Goal: Transaction & Acquisition: Purchase product/service

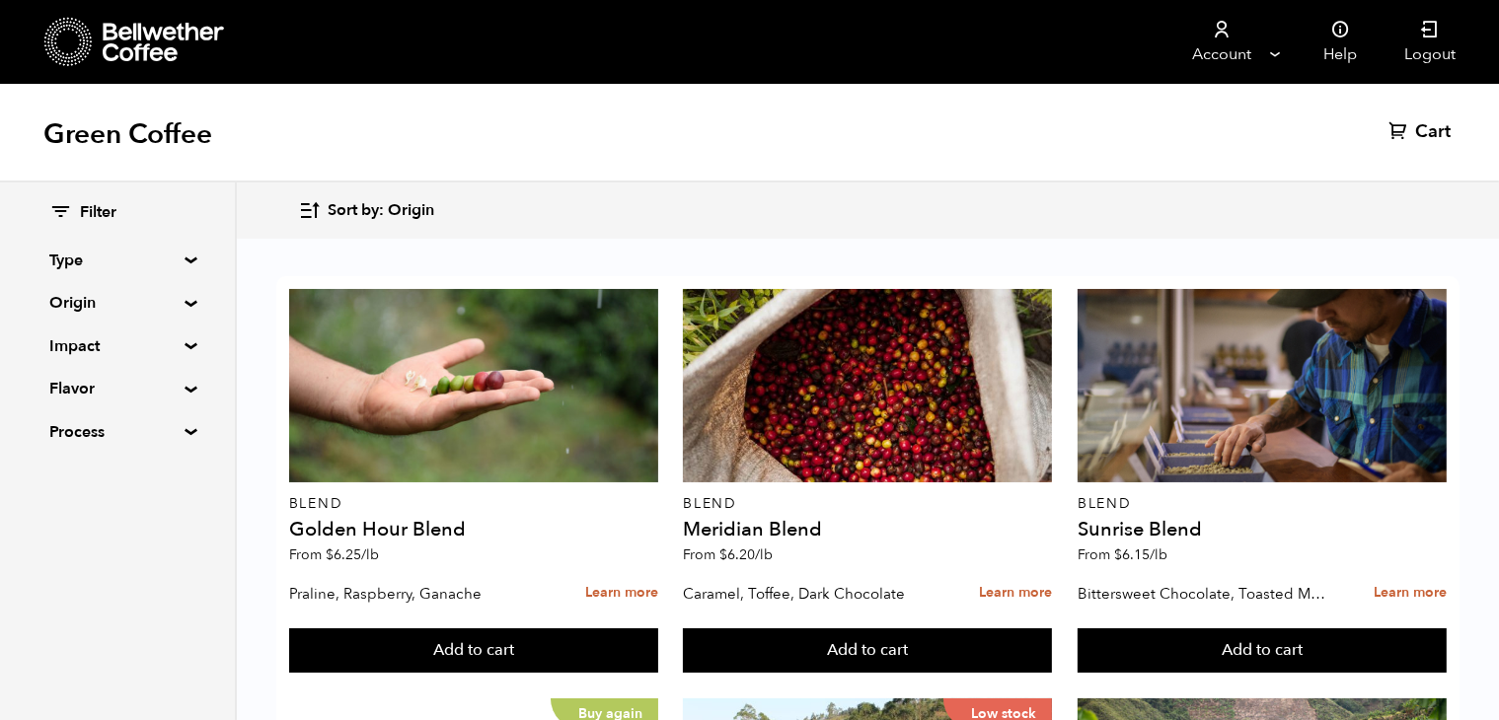
scroll to position [339, 0]
click at [185, 303] on summary "Origin" at bounding box center [117, 303] width 136 height 24
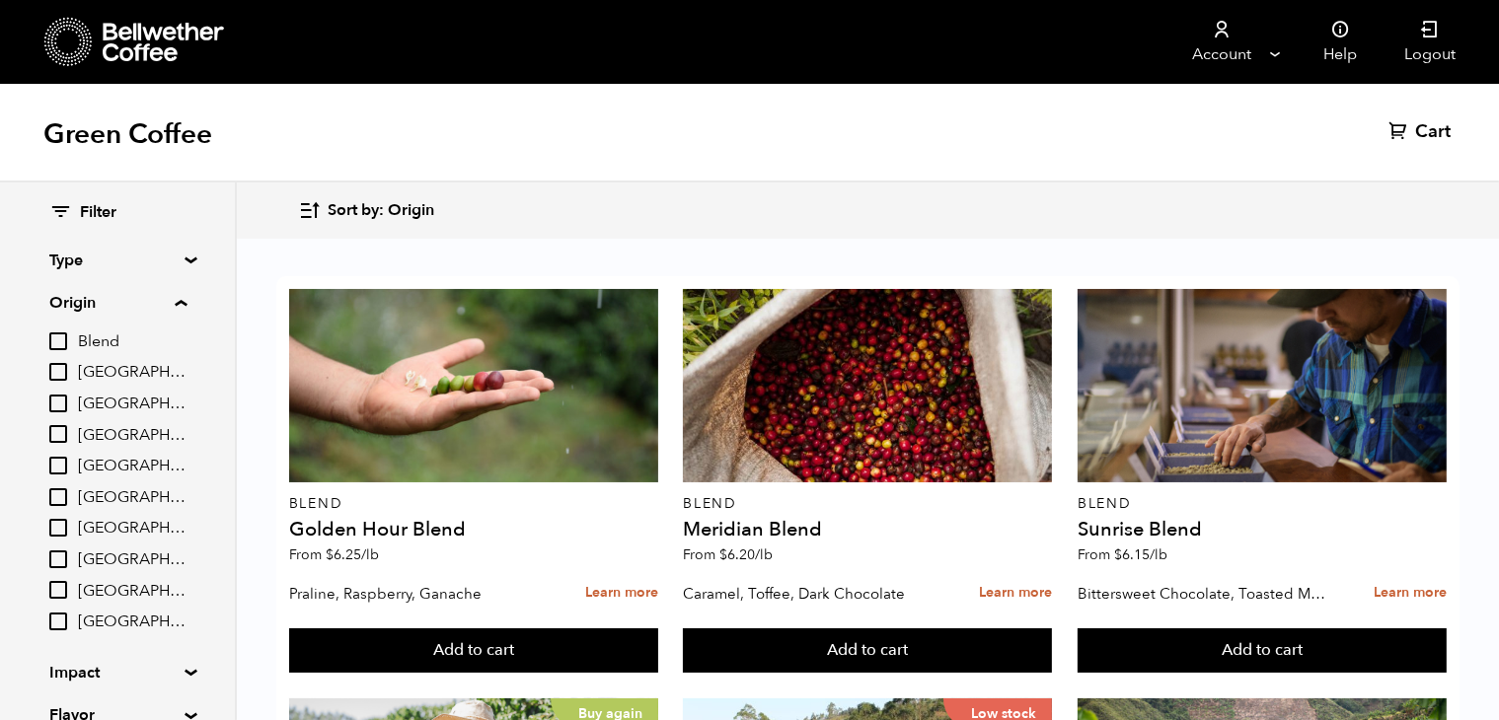
click at [58, 375] on input "[GEOGRAPHIC_DATA]" at bounding box center [58, 372] width 18 height 18
checkbox input "true"
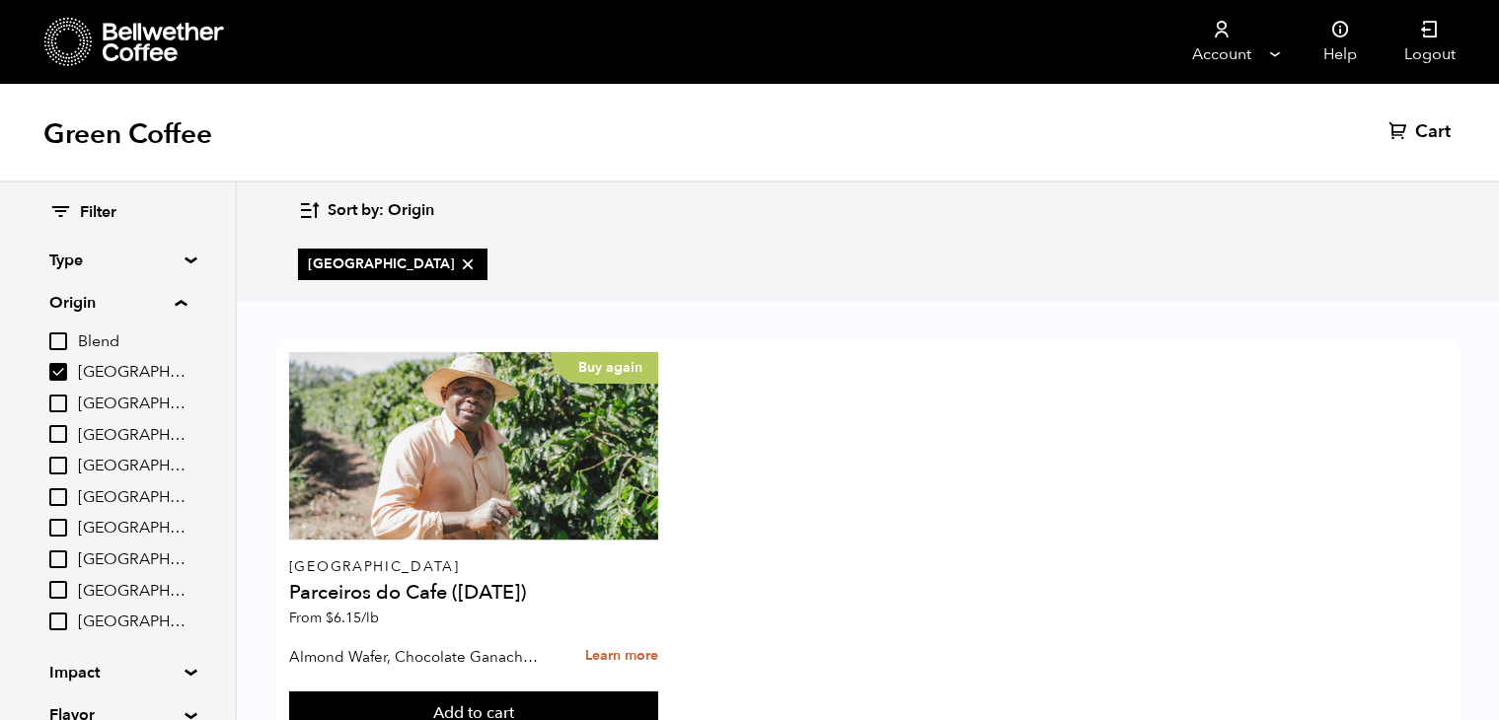
scroll to position [78, 0]
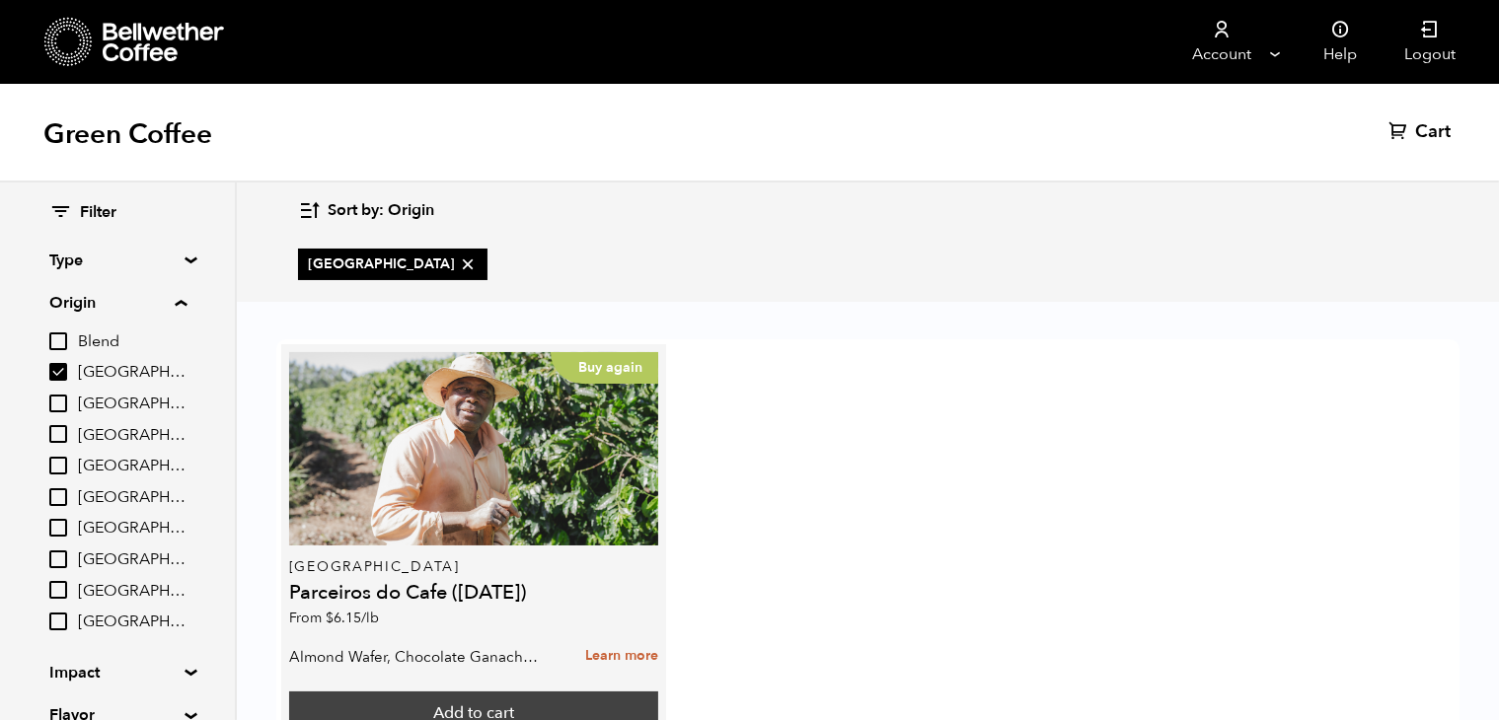
click at [481, 692] on button "Add to cart" at bounding box center [473, 714] width 369 height 45
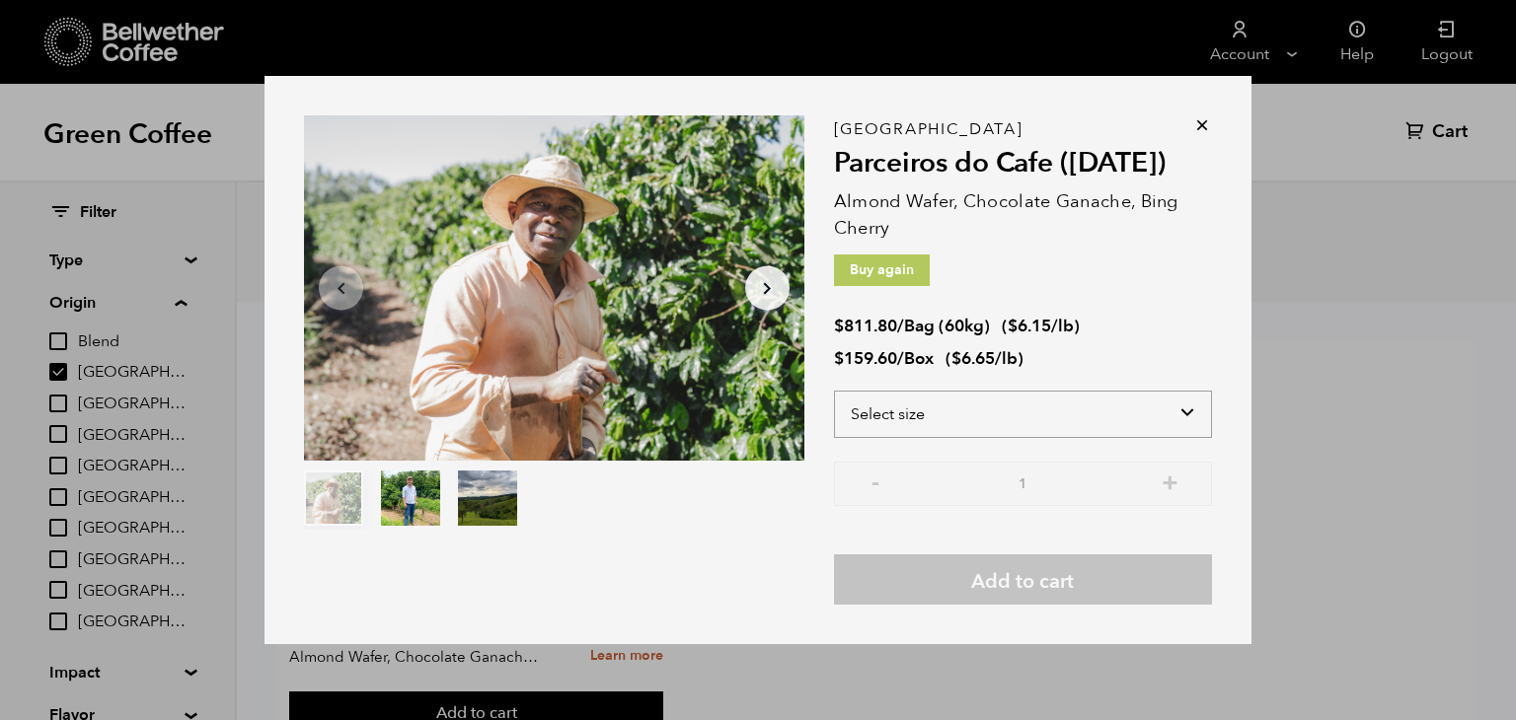
click at [1056, 411] on select "Select size Bag (60kg) (132 lbs) Box (24 lbs)" at bounding box center [1023, 414] width 378 height 47
select select "bag-3"
click at [834, 391] on select "Select size Bag (60kg) (132 lbs) Box (24 lbs)" at bounding box center [1023, 414] width 378 height 47
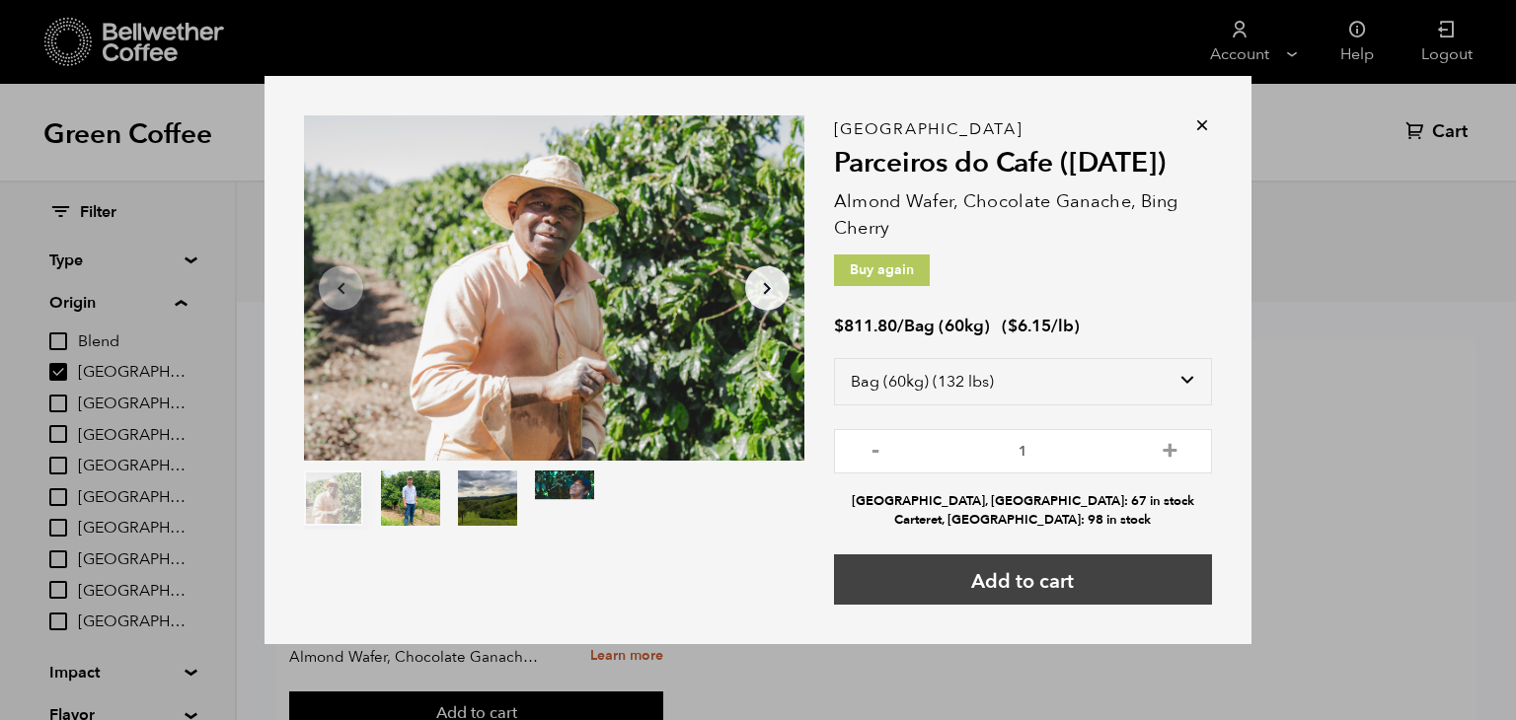
click at [1014, 587] on button "Add to cart" at bounding box center [1023, 580] width 378 height 50
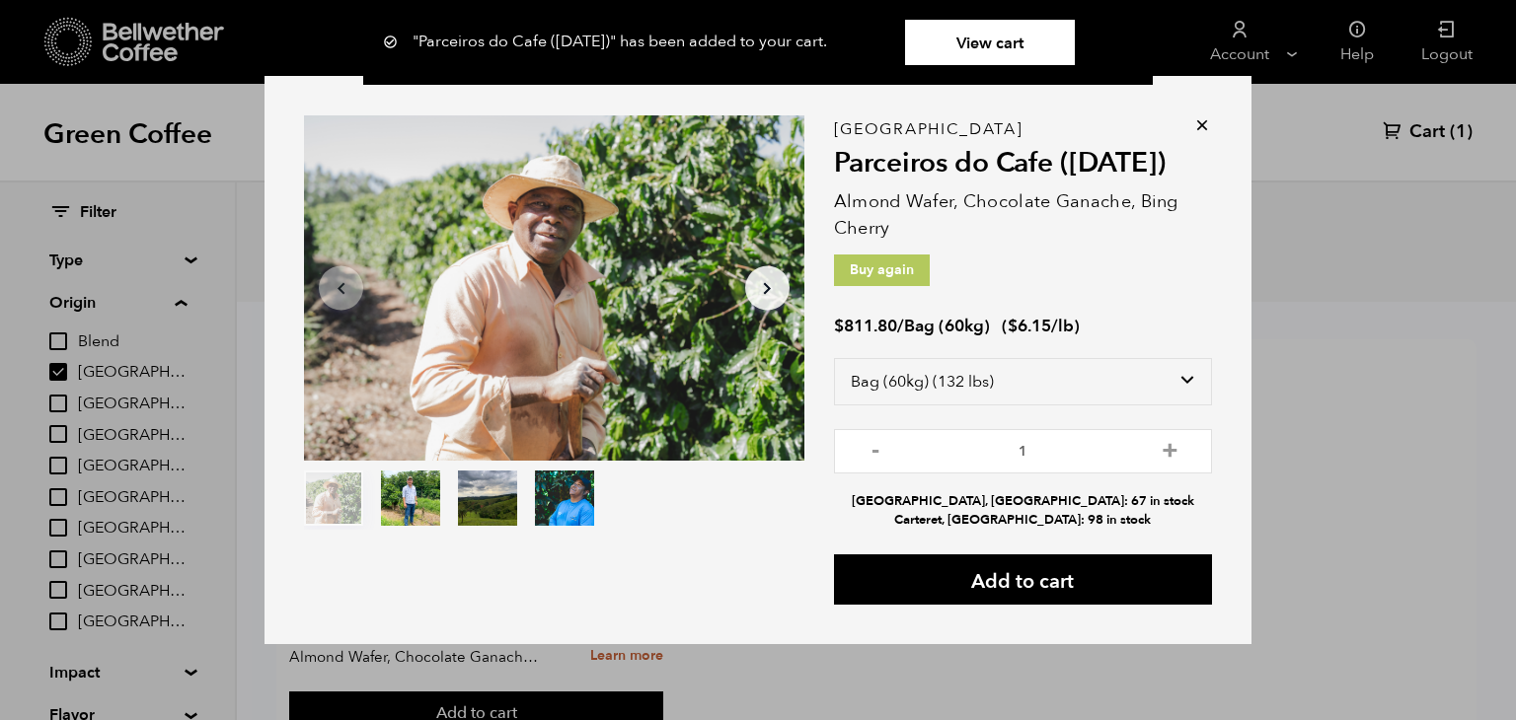
click at [1204, 131] on icon at bounding box center [1202, 125] width 20 height 20
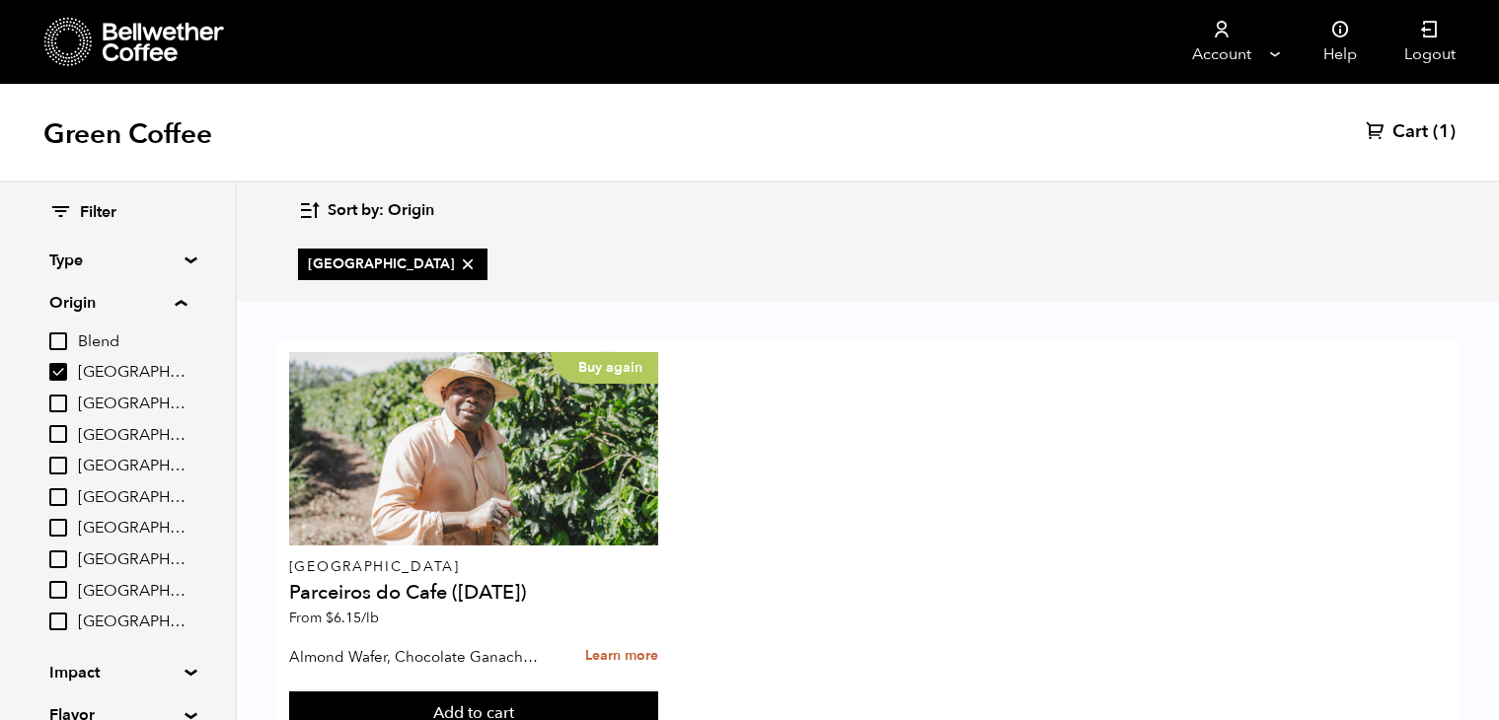
click at [60, 504] on input "Ethiopia" at bounding box center [58, 497] width 18 height 18
checkbox input "true"
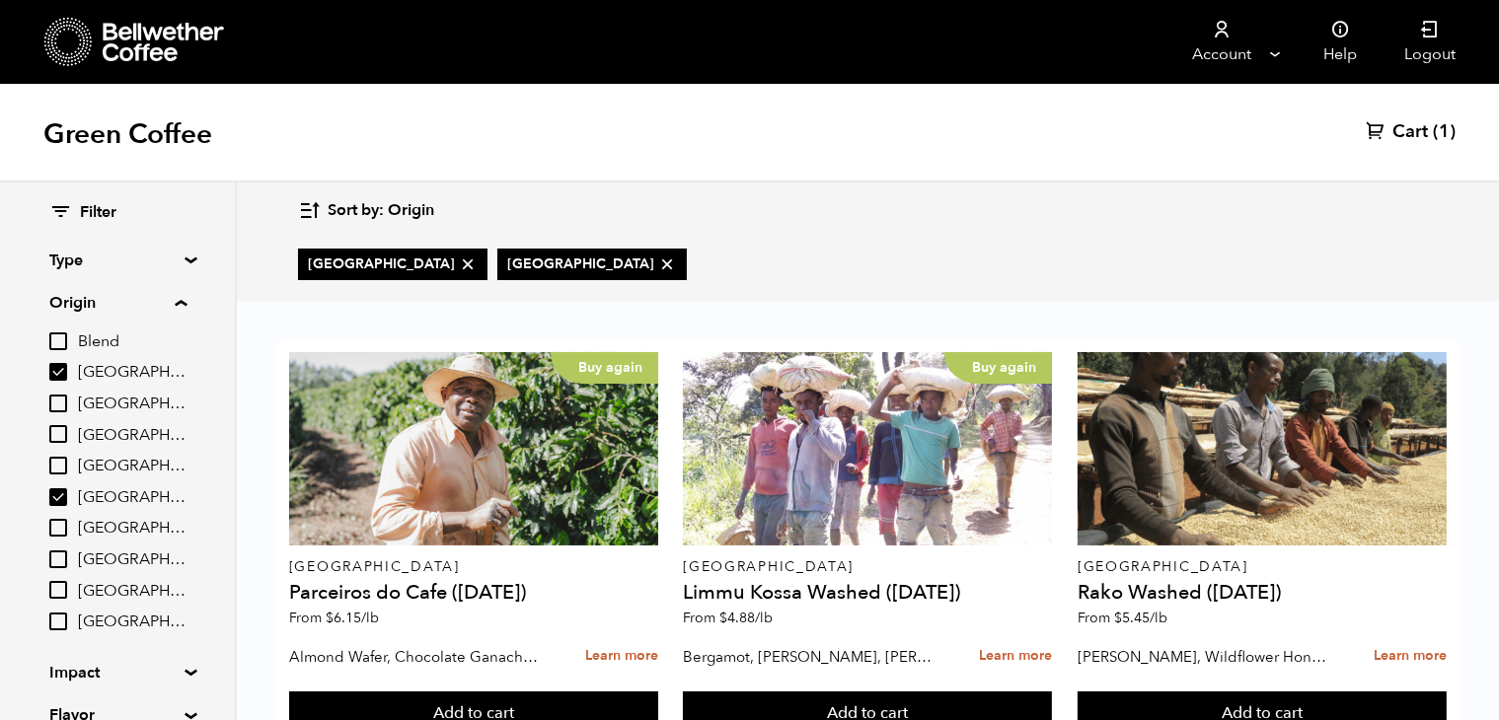
click at [63, 375] on input "Brazil" at bounding box center [58, 372] width 18 height 18
checkbox input "false"
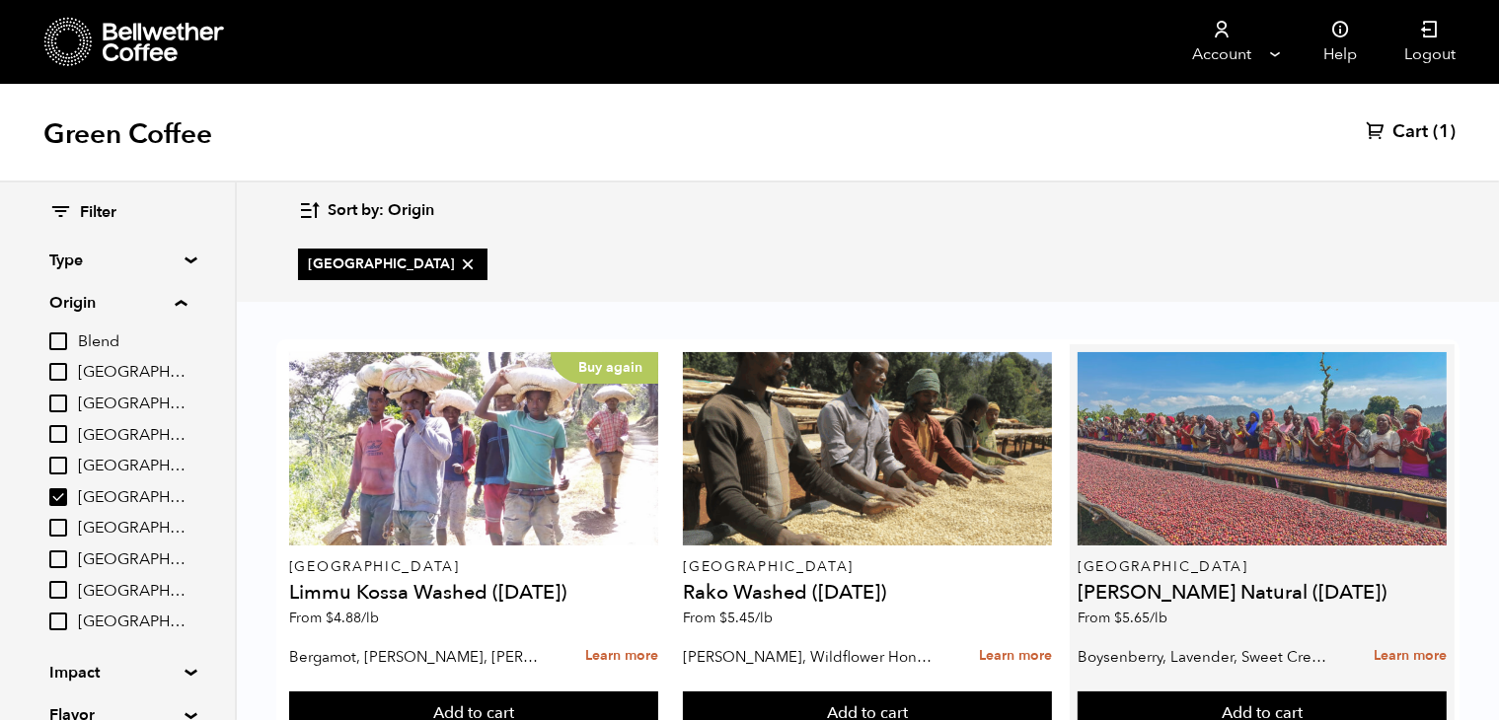
click at [1425, 463] on div at bounding box center [1261, 448] width 369 height 193
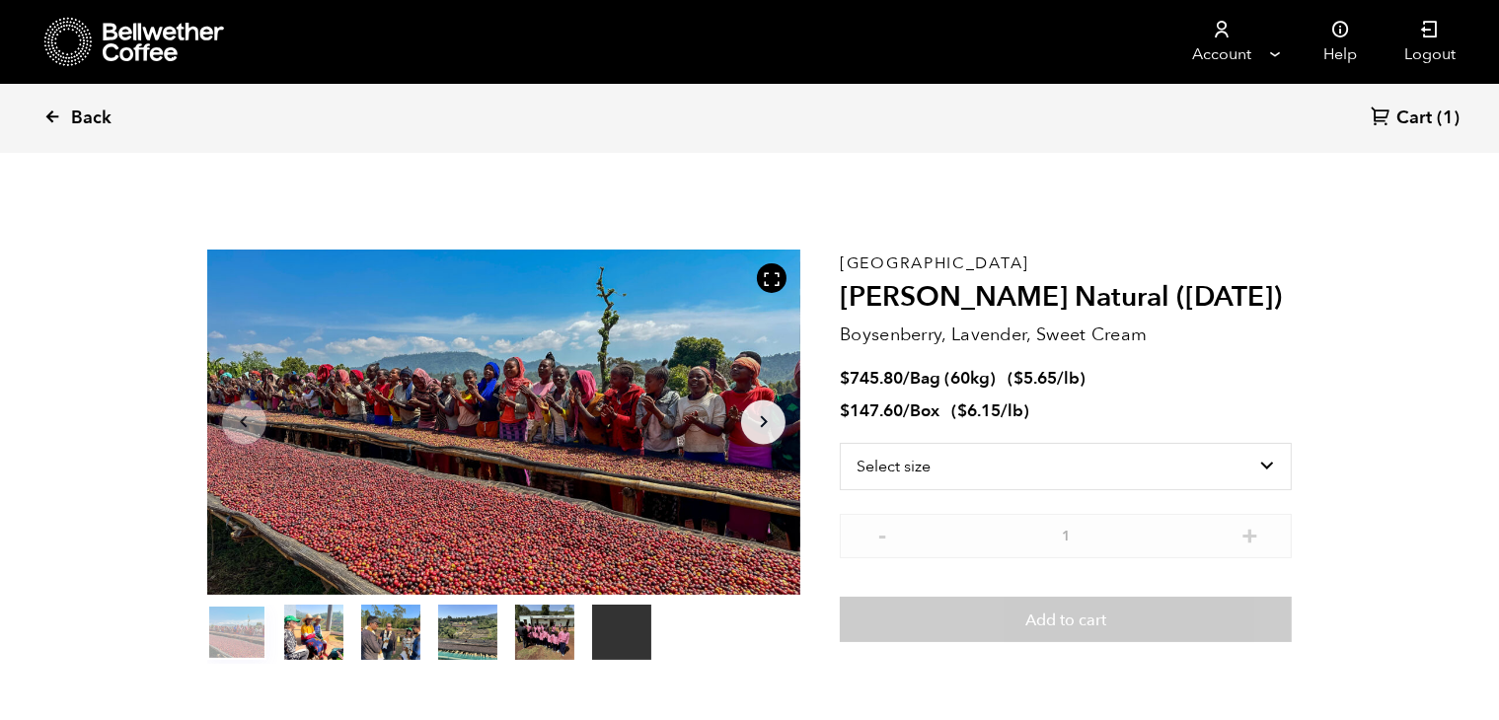
scroll to position [857, 1051]
click at [68, 115] on link "Back" at bounding box center [104, 118] width 122 height 67
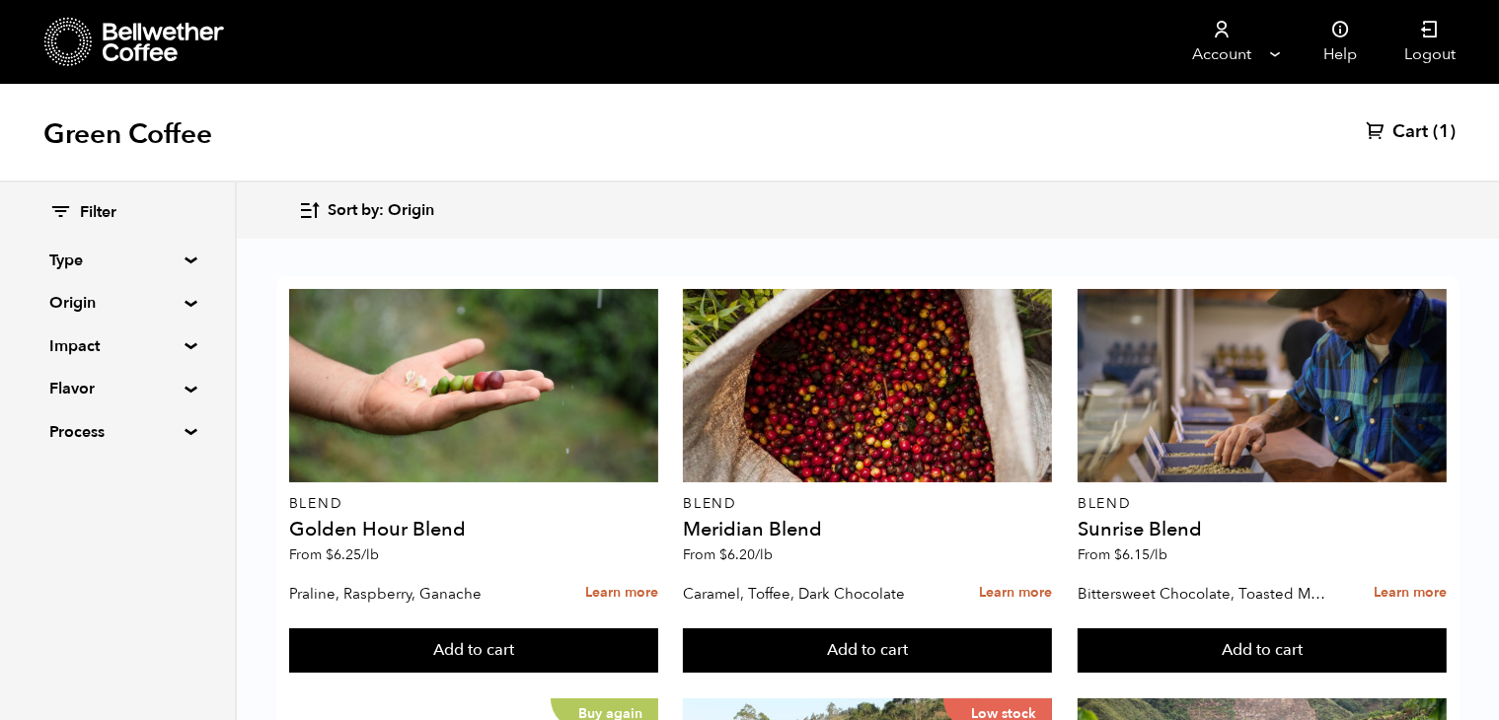
click at [168, 301] on summary "Origin" at bounding box center [117, 303] width 136 height 24
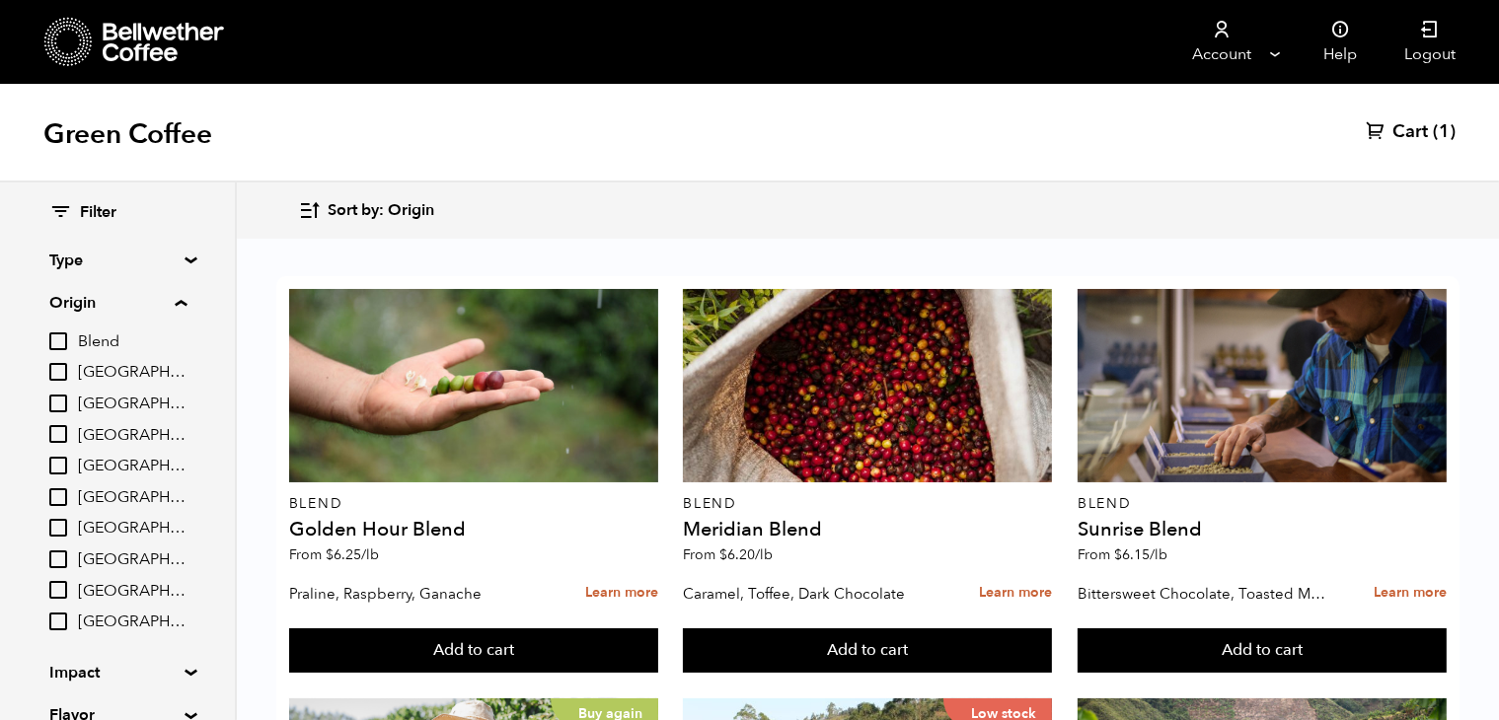
click at [55, 499] on input "Ethiopia" at bounding box center [58, 497] width 18 height 18
checkbox input "true"
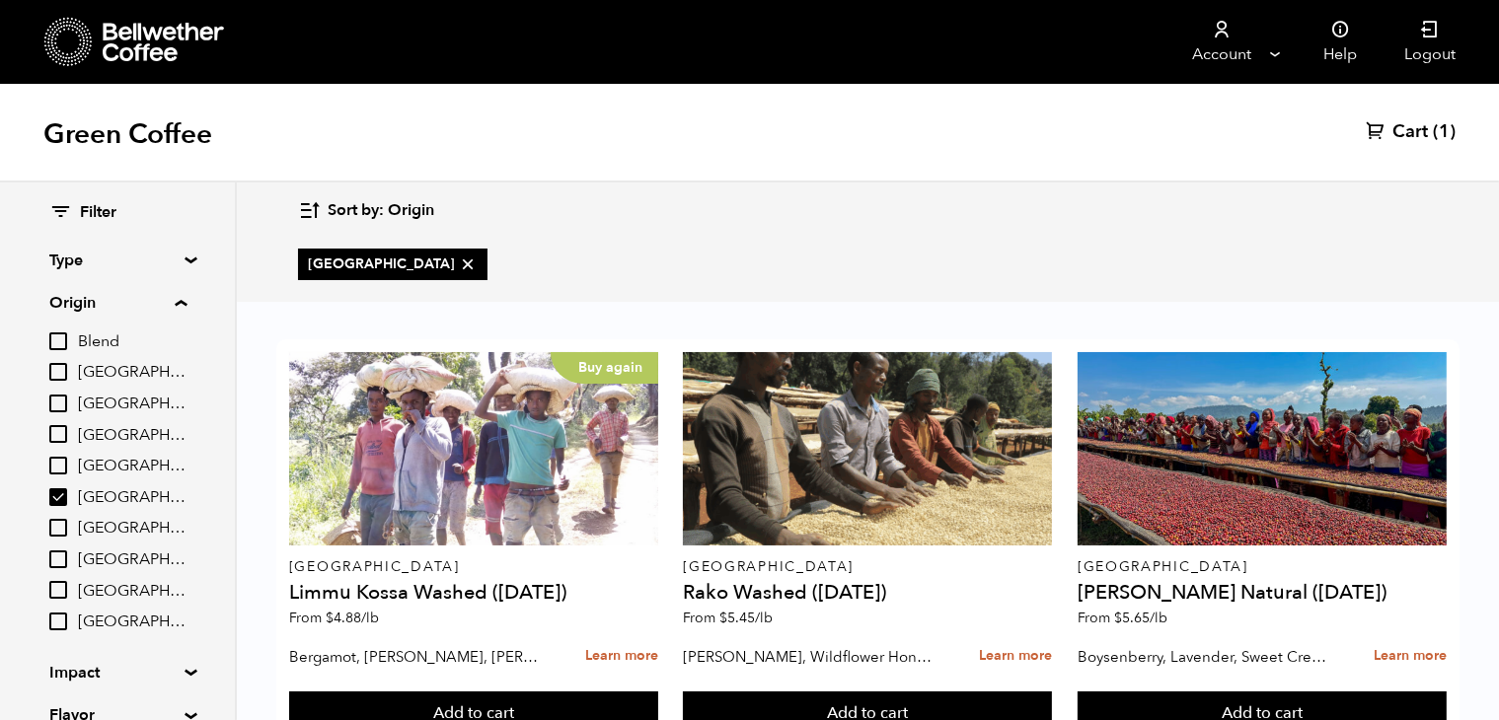
click at [185, 305] on summary "Origin" at bounding box center [117, 303] width 137 height 24
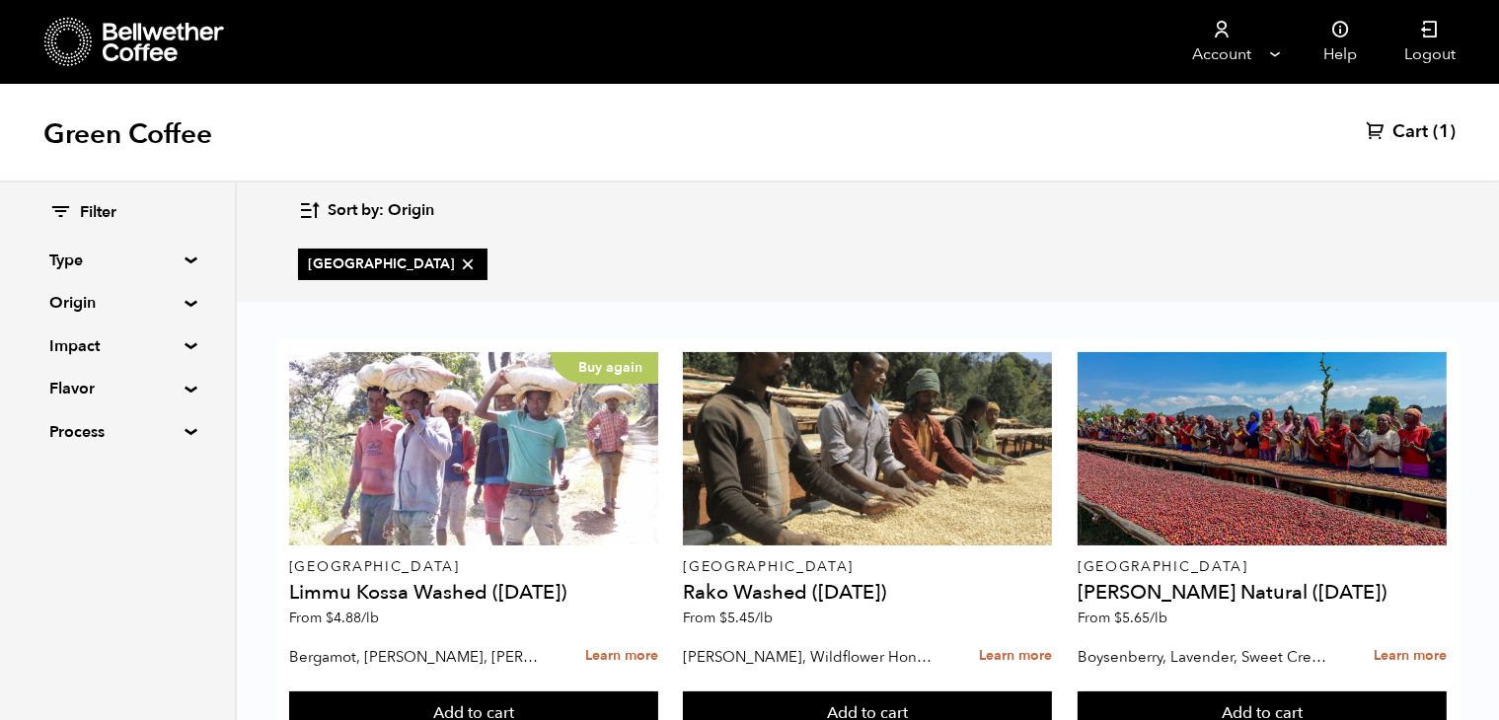
scroll to position [15, 0]
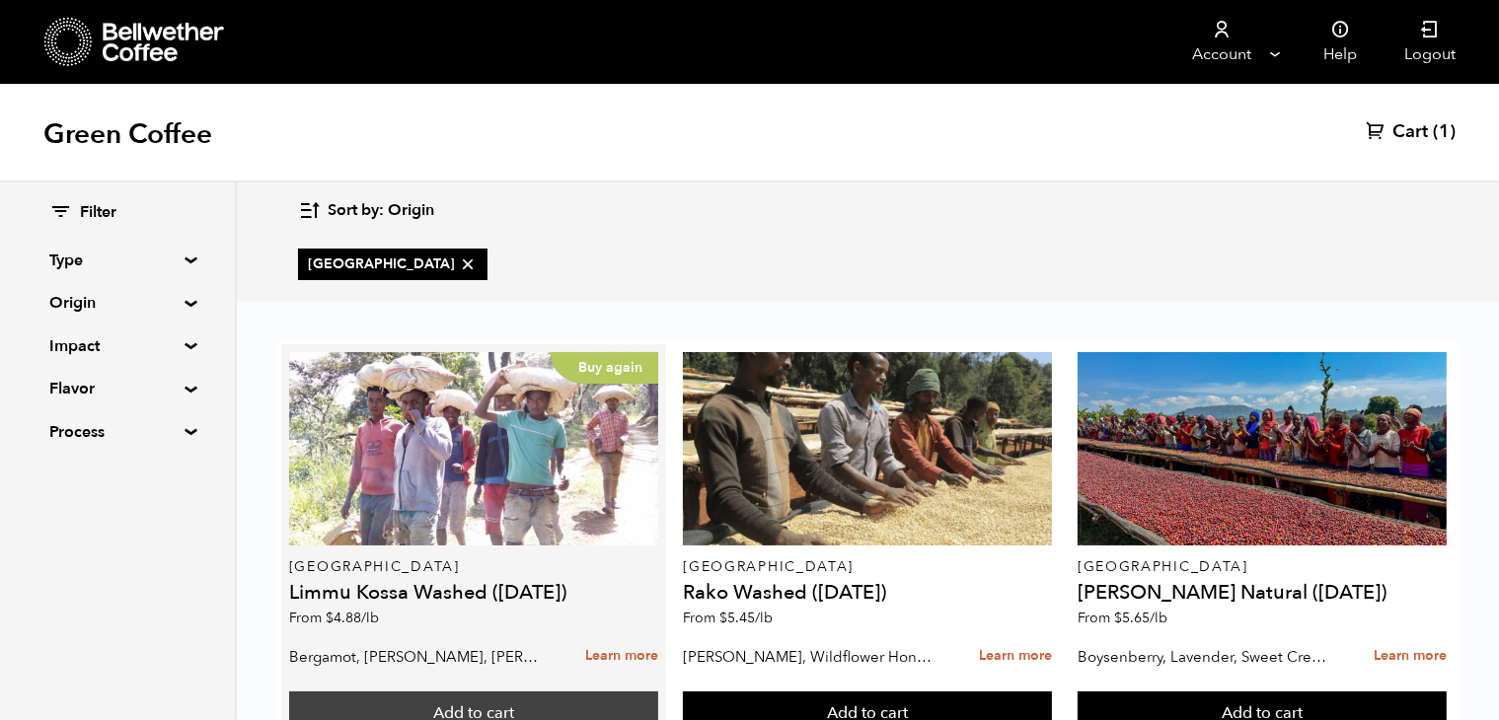
click at [518, 698] on button "Add to cart" at bounding box center [473, 714] width 369 height 45
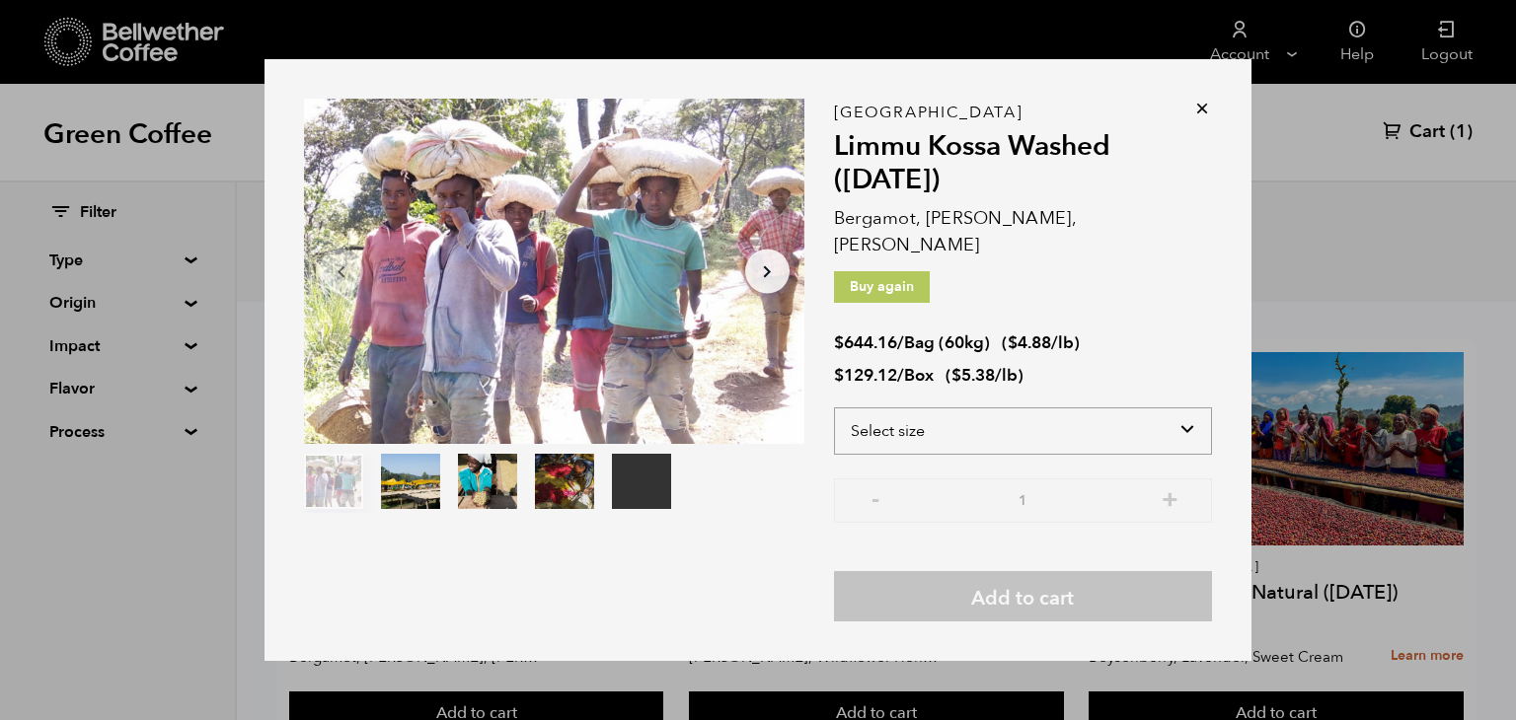
click at [951, 415] on select "Select size Bag (60kg) (132 lbs) Box (24 lbs)" at bounding box center [1023, 431] width 378 height 47
select select "bag-3"
click at [834, 408] on select "Select size Bag (60kg) (132 lbs) Box (24 lbs)" at bounding box center [1023, 431] width 378 height 47
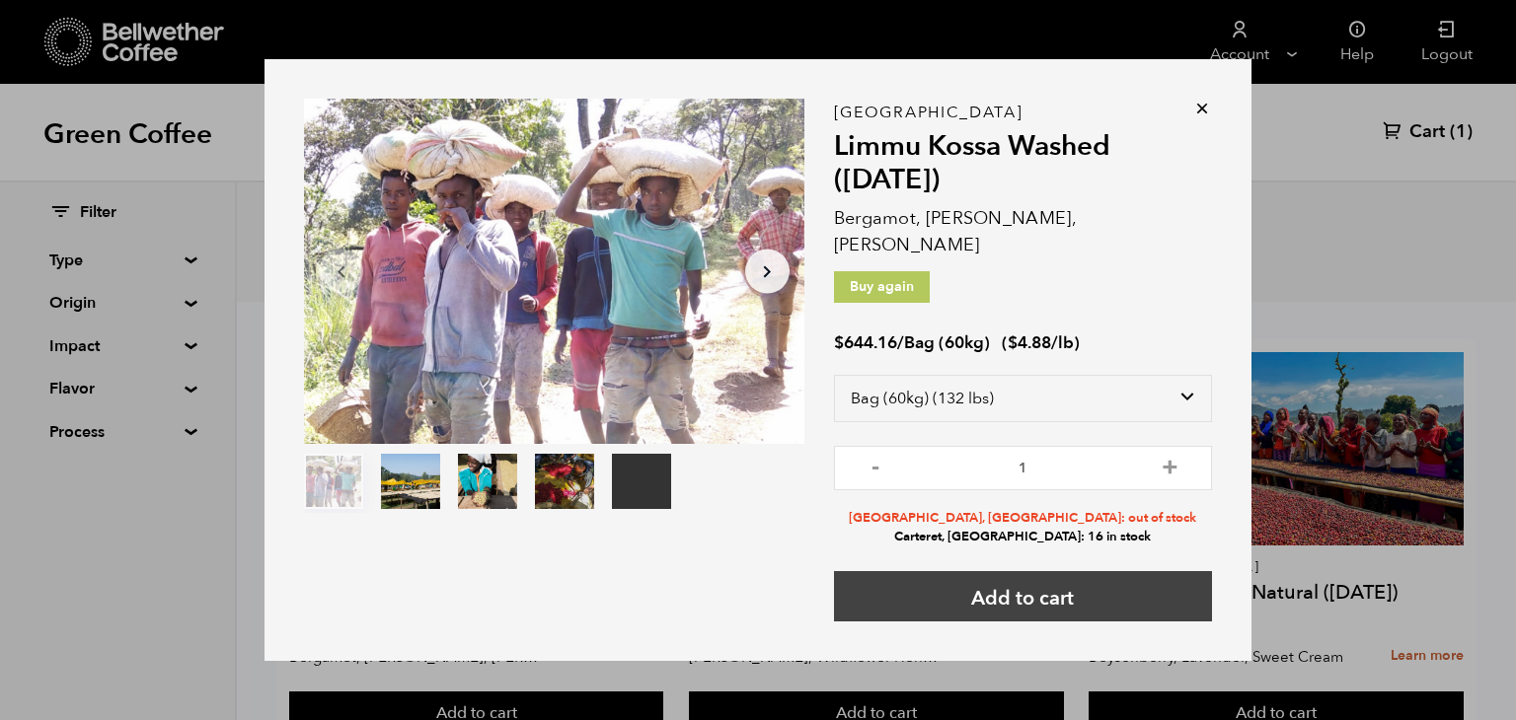
click at [1039, 576] on button "Add to cart" at bounding box center [1023, 596] width 378 height 50
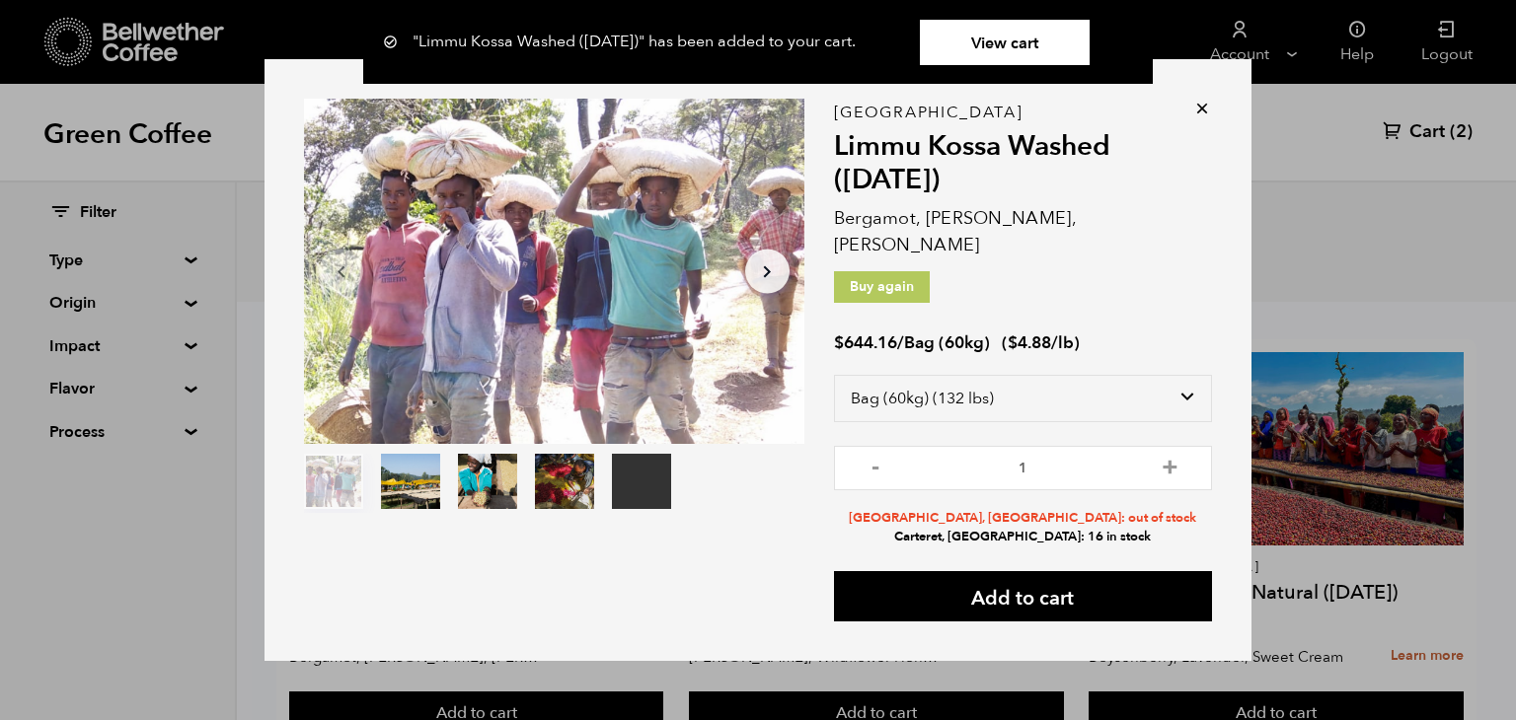
click at [1196, 118] on icon at bounding box center [1202, 109] width 20 height 20
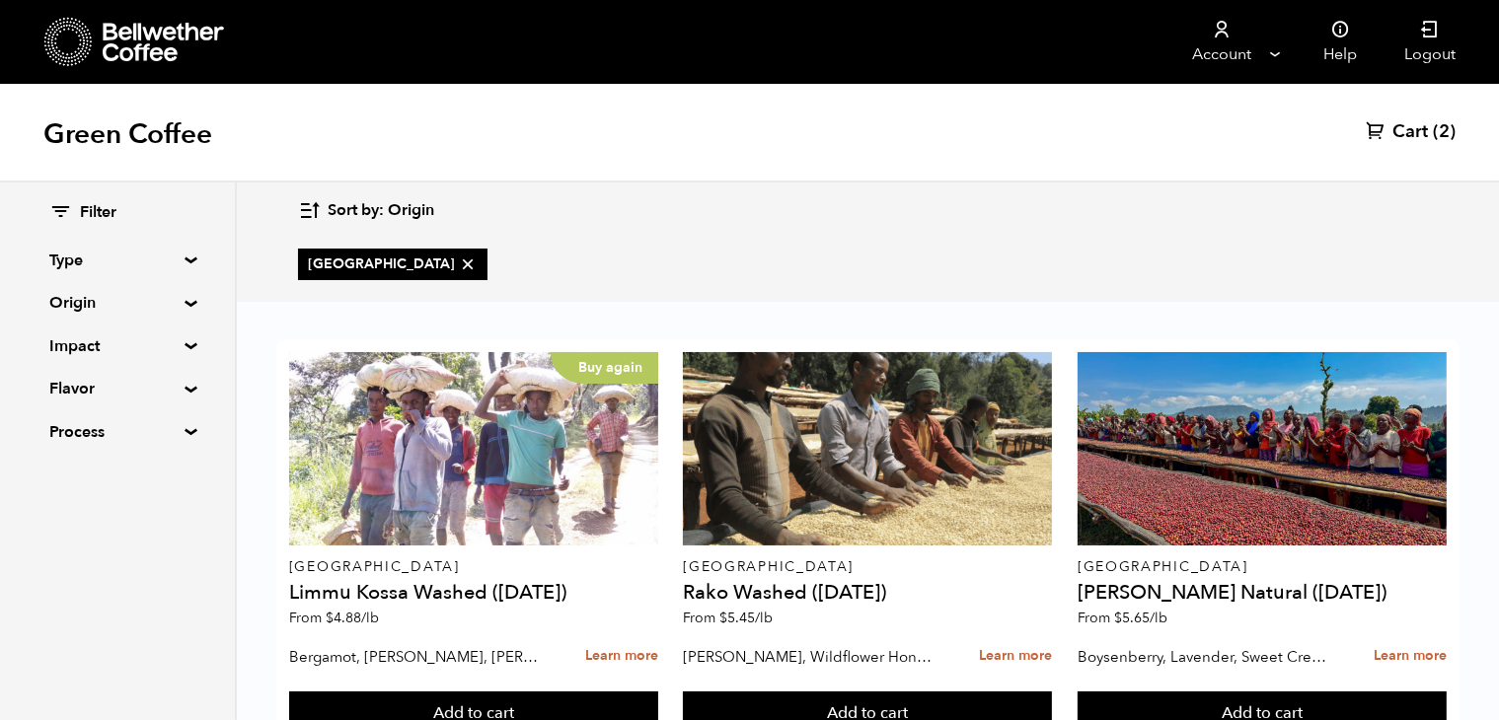
click at [183, 309] on div "Filter Type Blend Single Origin Decaf Seasonal Year Round Origin Blend Brazil B…" at bounding box center [117, 323] width 235 height 281
click at [75, 305] on summary "Origin" at bounding box center [117, 303] width 136 height 24
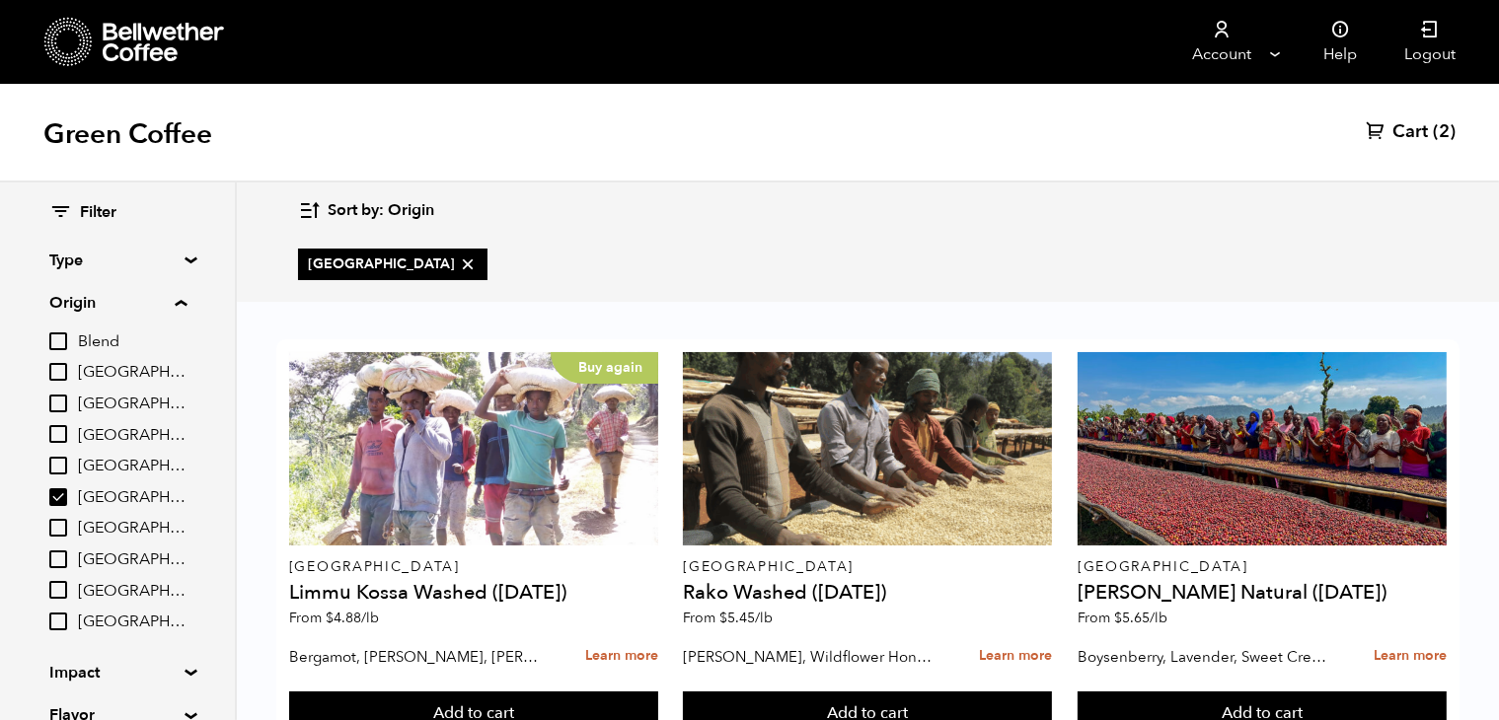
click at [58, 491] on input "Ethiopia" at bounding box center [58, 497] width 18 height 18
checkbox input "false"
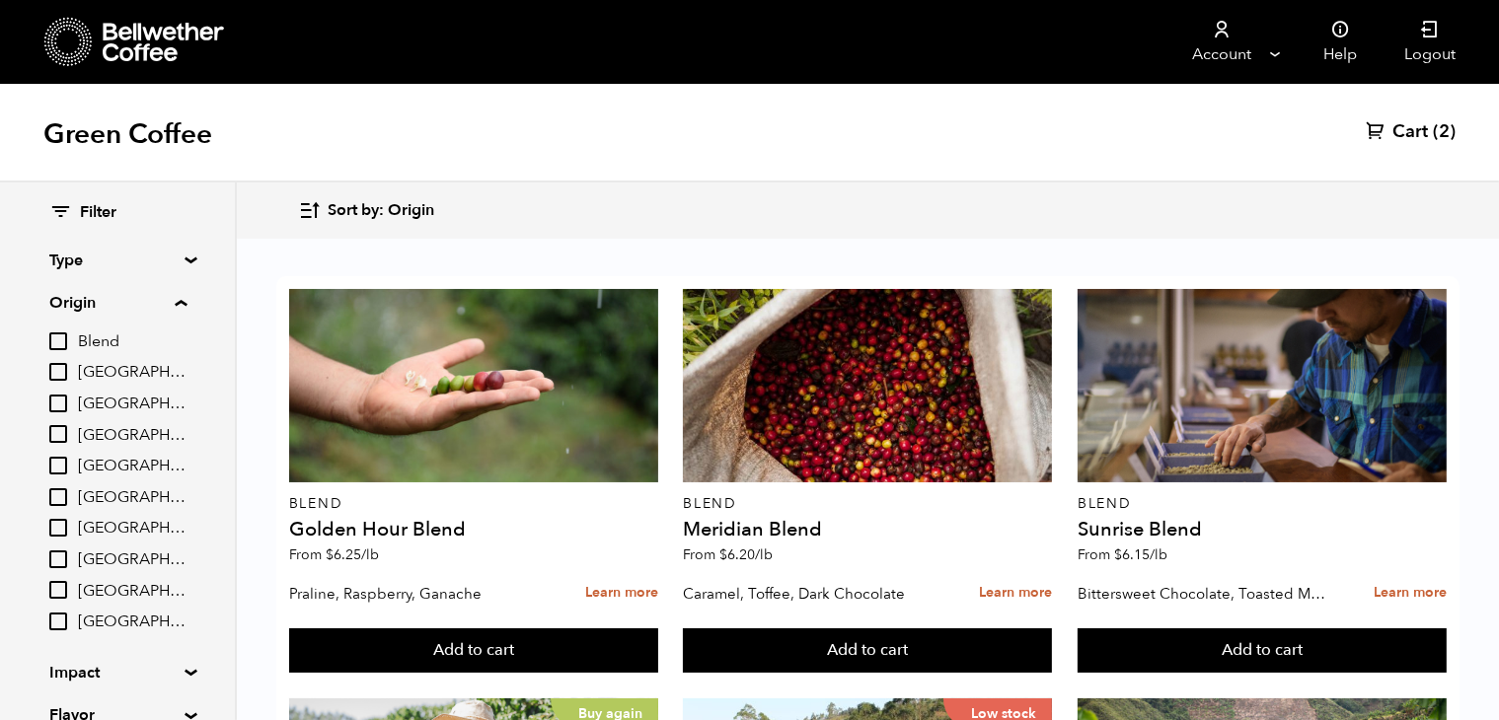
click at [66, 594] on input "Sumatra" at bounding box center [58, 590] width 18 height 18
checkbox input "true"
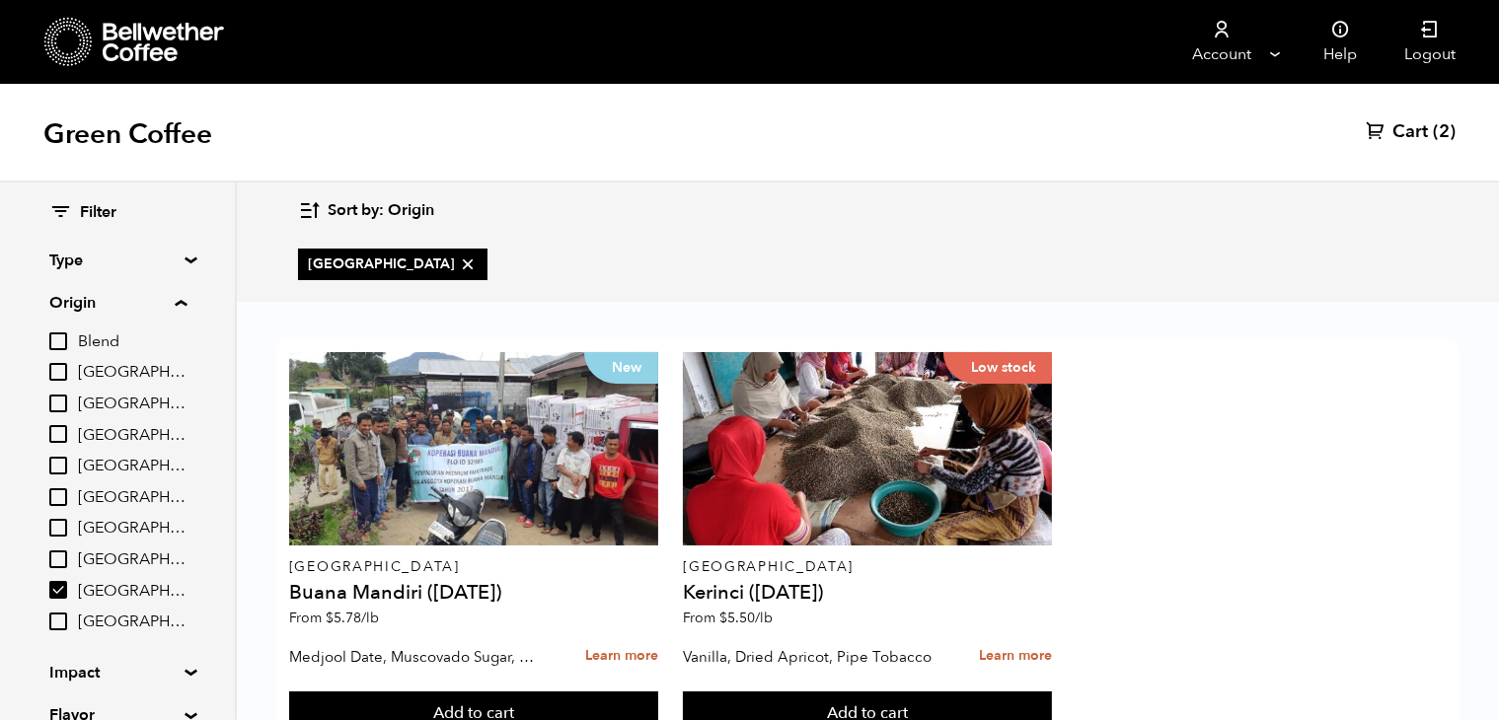
click at [185, 307] on summary "Origin" at bounding box center [117, 303] width 137 height 24
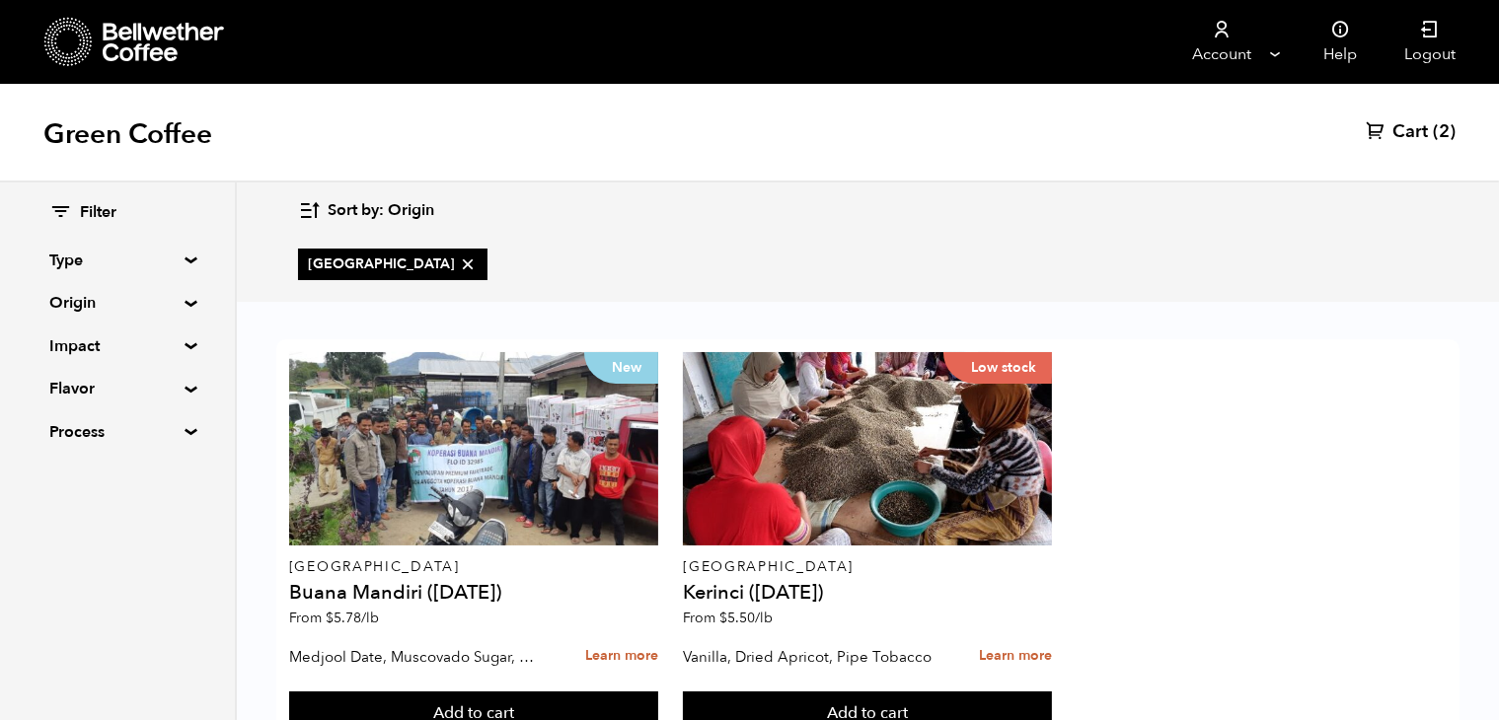
scroll to position [76, 0]
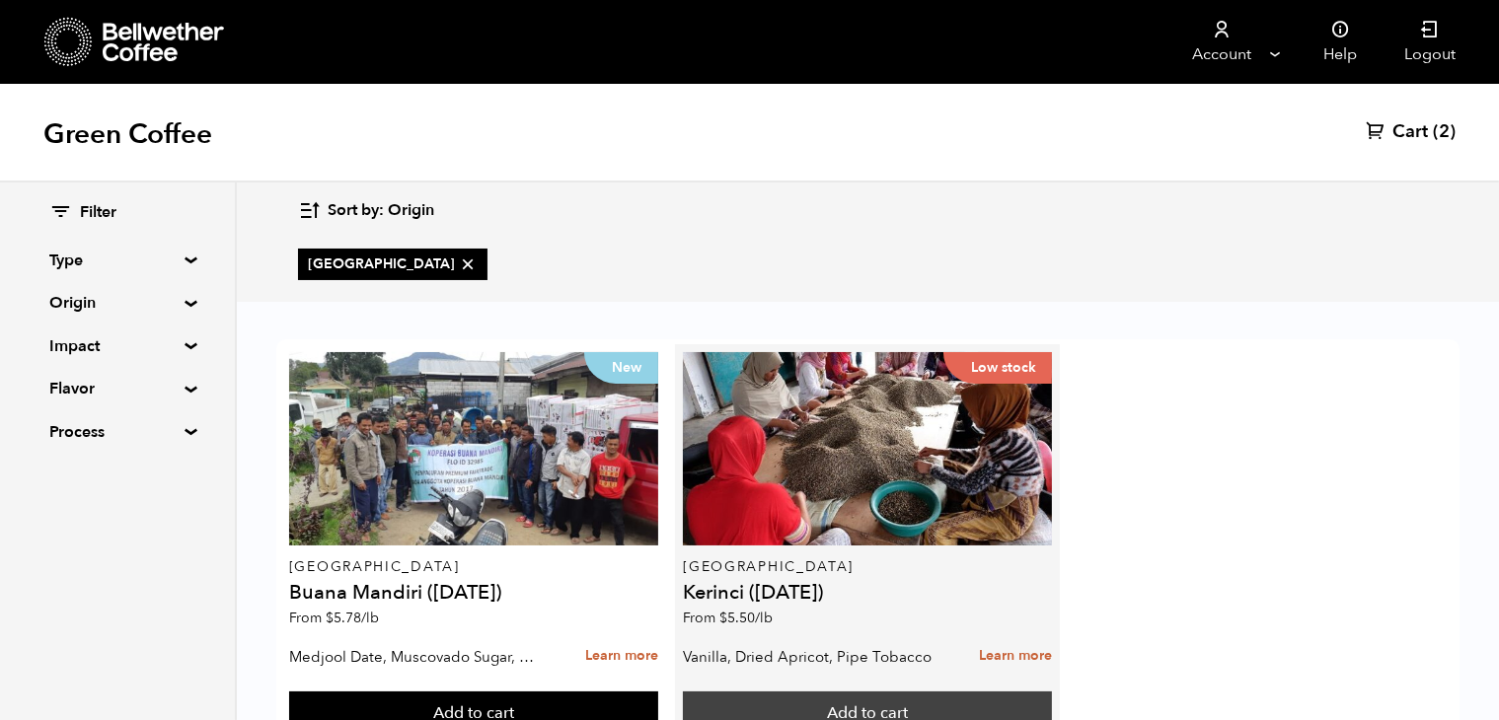
click at [858, 692] on button "Add to cart" at bounding box center [867, 714] width 369 height 45
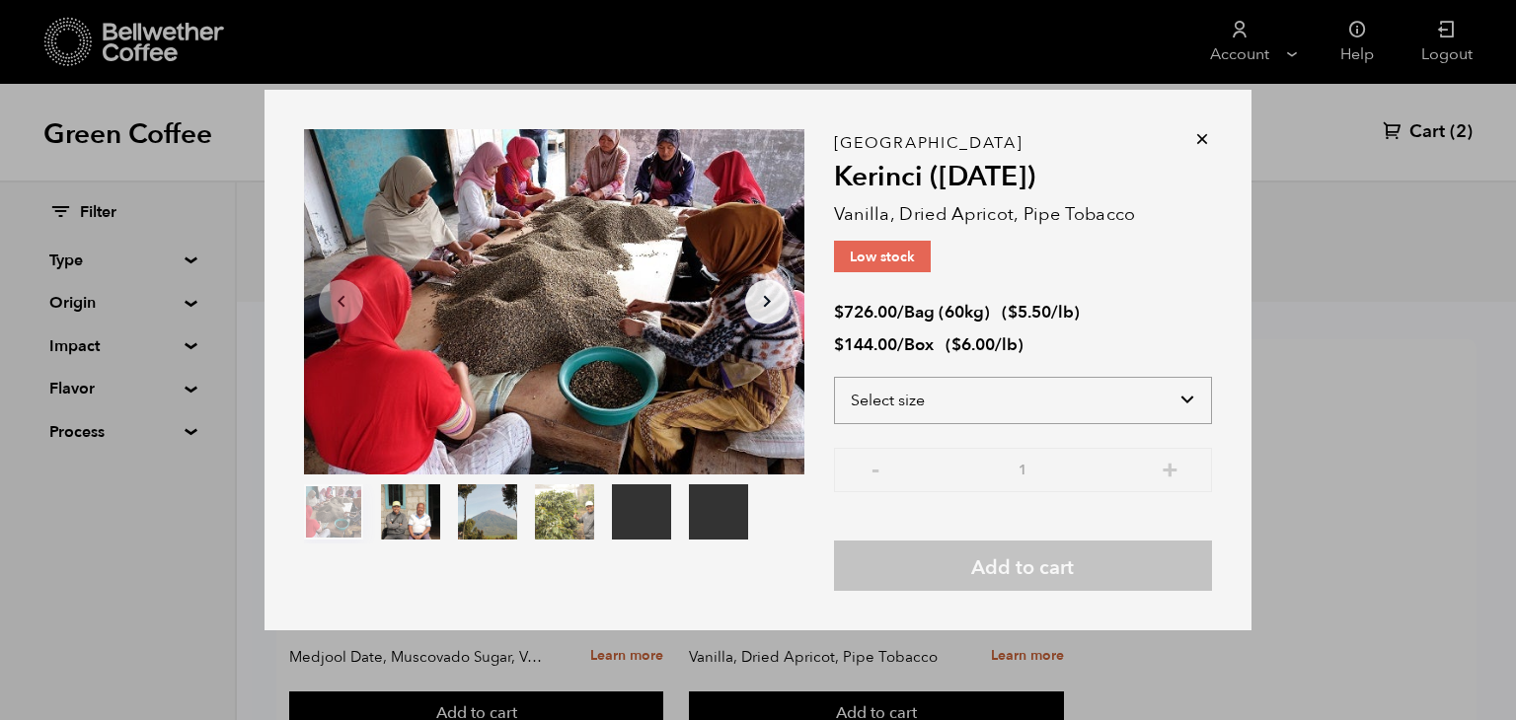
click at [1042, 408] on select "Select size Bag (60kg) (132 lbs) Box (24 lbs)" at bounding box center [1023, 400] width 378 height 47
select select "bag-3"
click at [834, 377] on select "Select size Bag (60kg) (132 lbs) Box (24 lbs)" at bounding box center [1023, 400] width 378 height 47
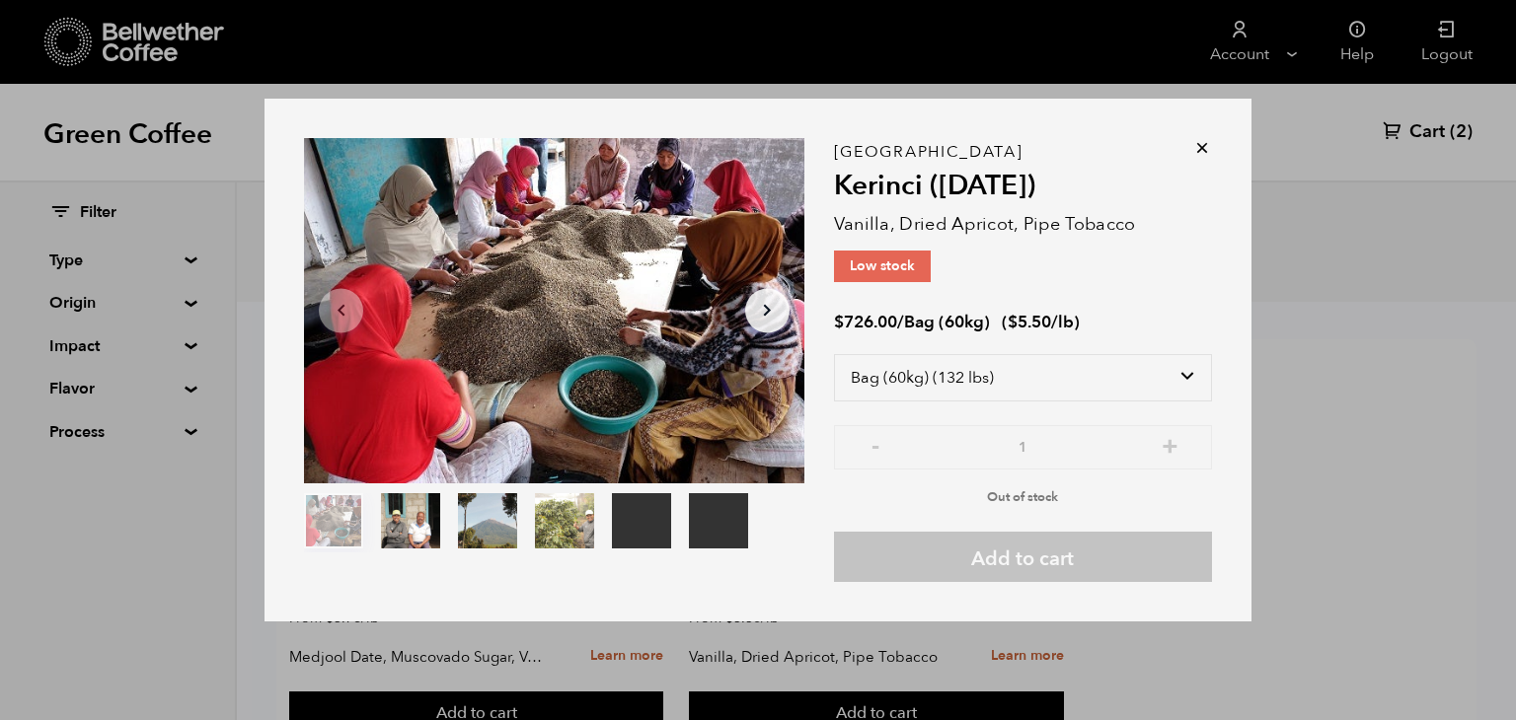
click at [1202, 151] on icon at bounding box center [1202, 148] width 20 height 20
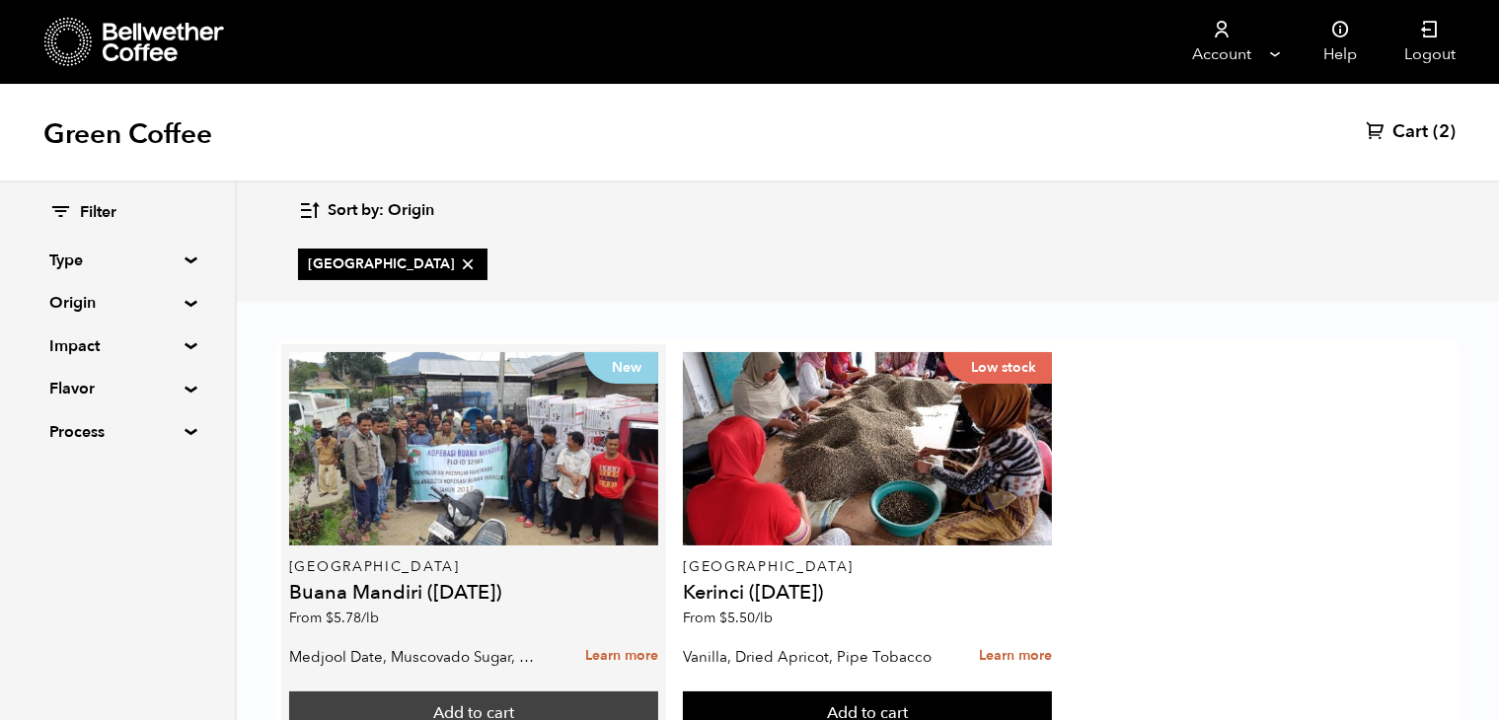
click at [482, 692] on button "Add to cart" at bounding box center [473, 714] width 369 height 45
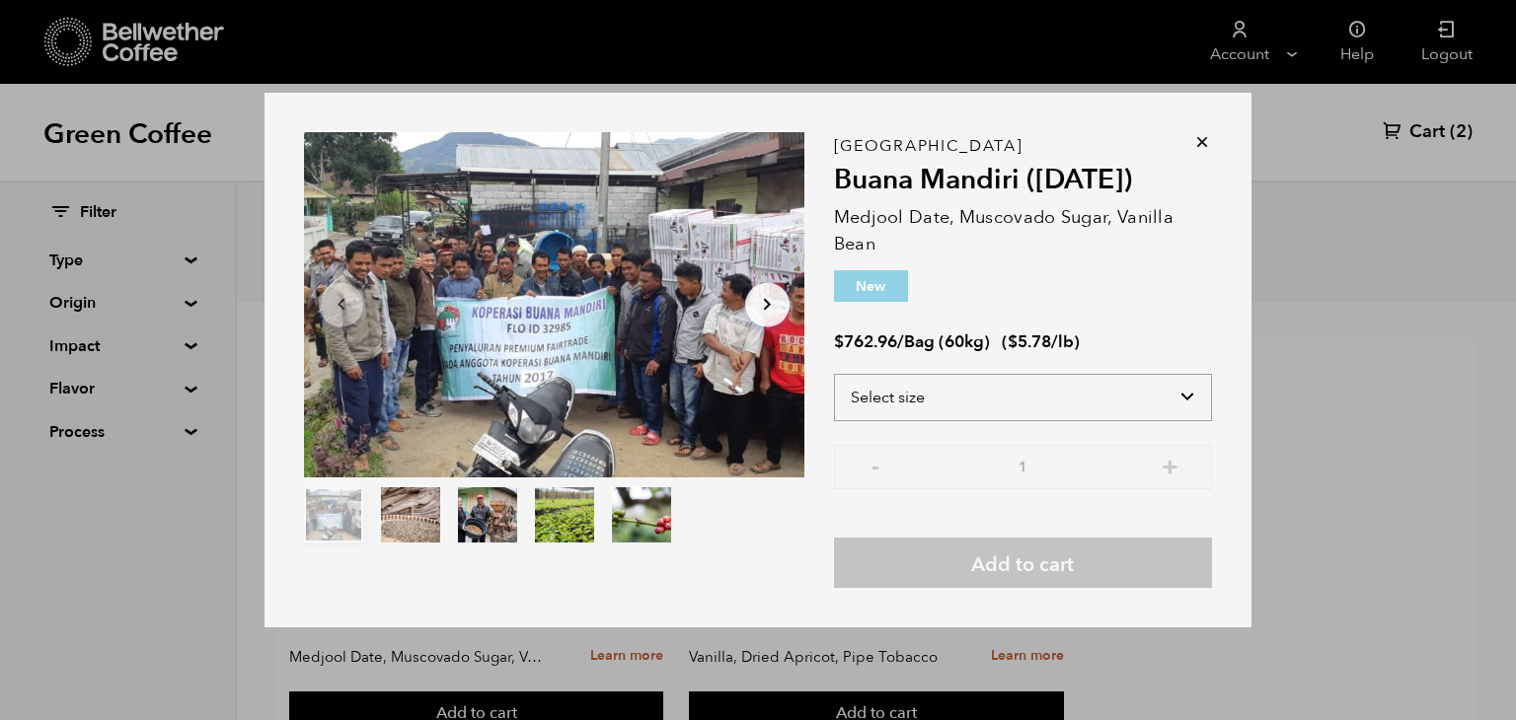
click at [956, 392] on select "Select size Bag (60kg) (132 lbs)" at bounding box center [1023, 397] width 378 height 47
select select "bag-3"
click at [834, 374] on select "Select size Bag (60kg) (132 lbs)" at bounding box center [1023, 397] width 378 height 47
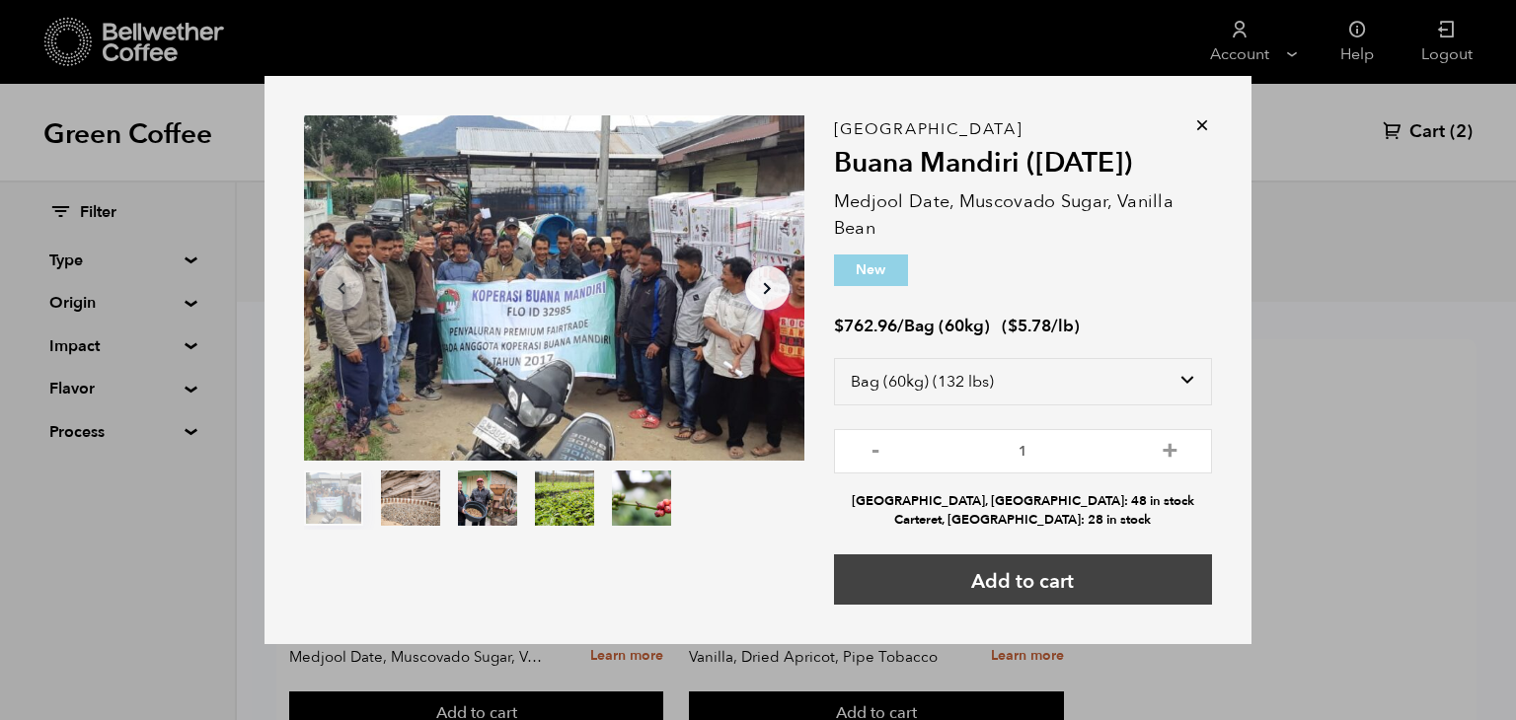
click at [1077, 569] on button "Add to cart" at bounding box center [1023, 580] width 378 height 50
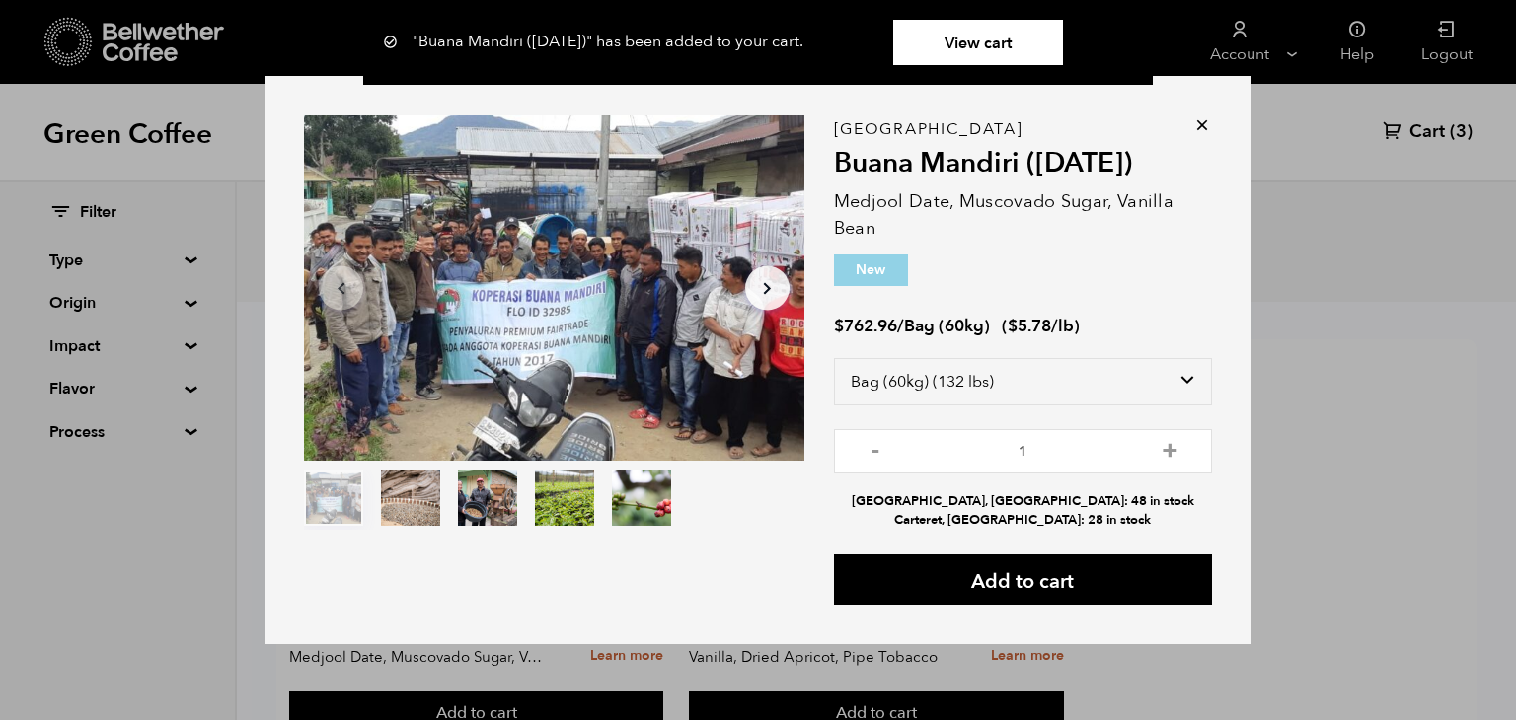
click at [1199, 128] on icon at bounding box center [1202, 125] width 20 height 20
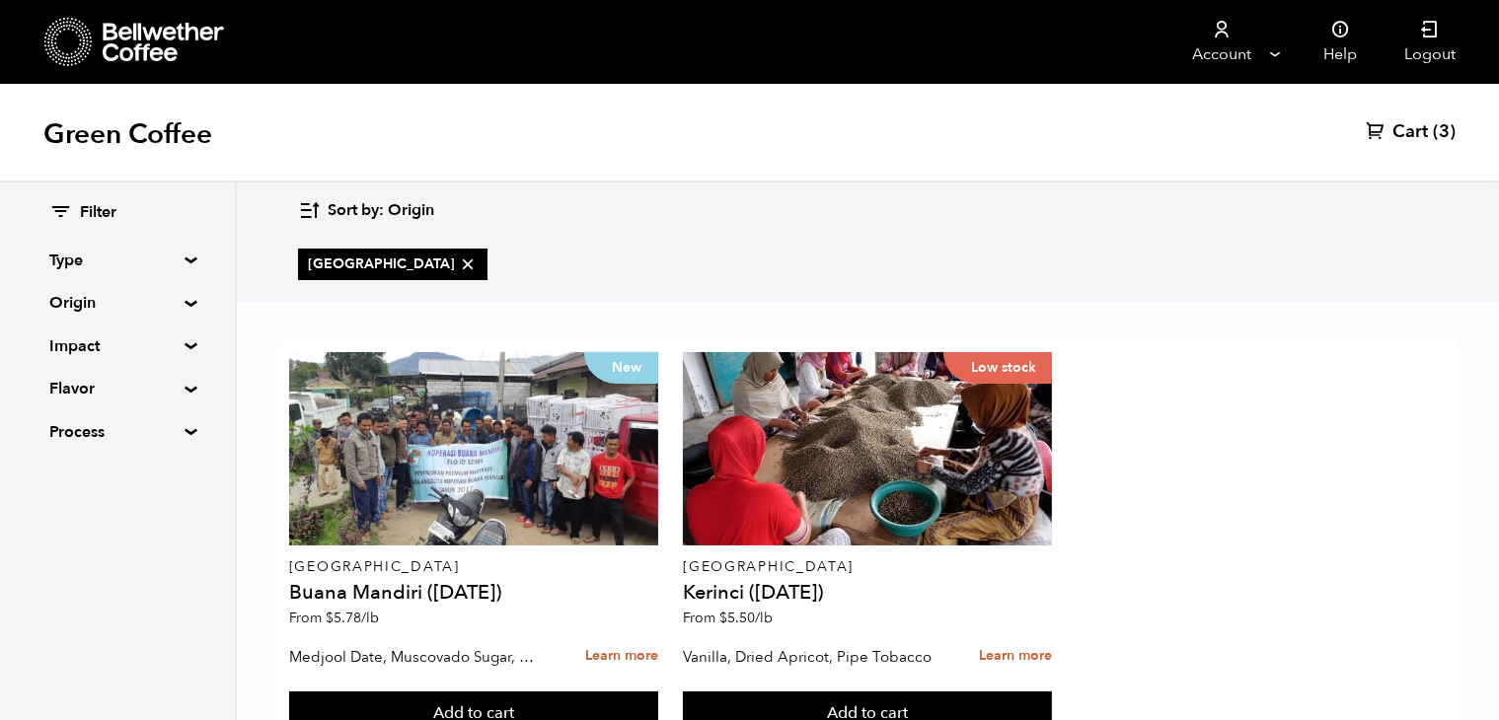
click at [182, 260] on summary "Type" at bounding box center [117, 261] width 136 height 24
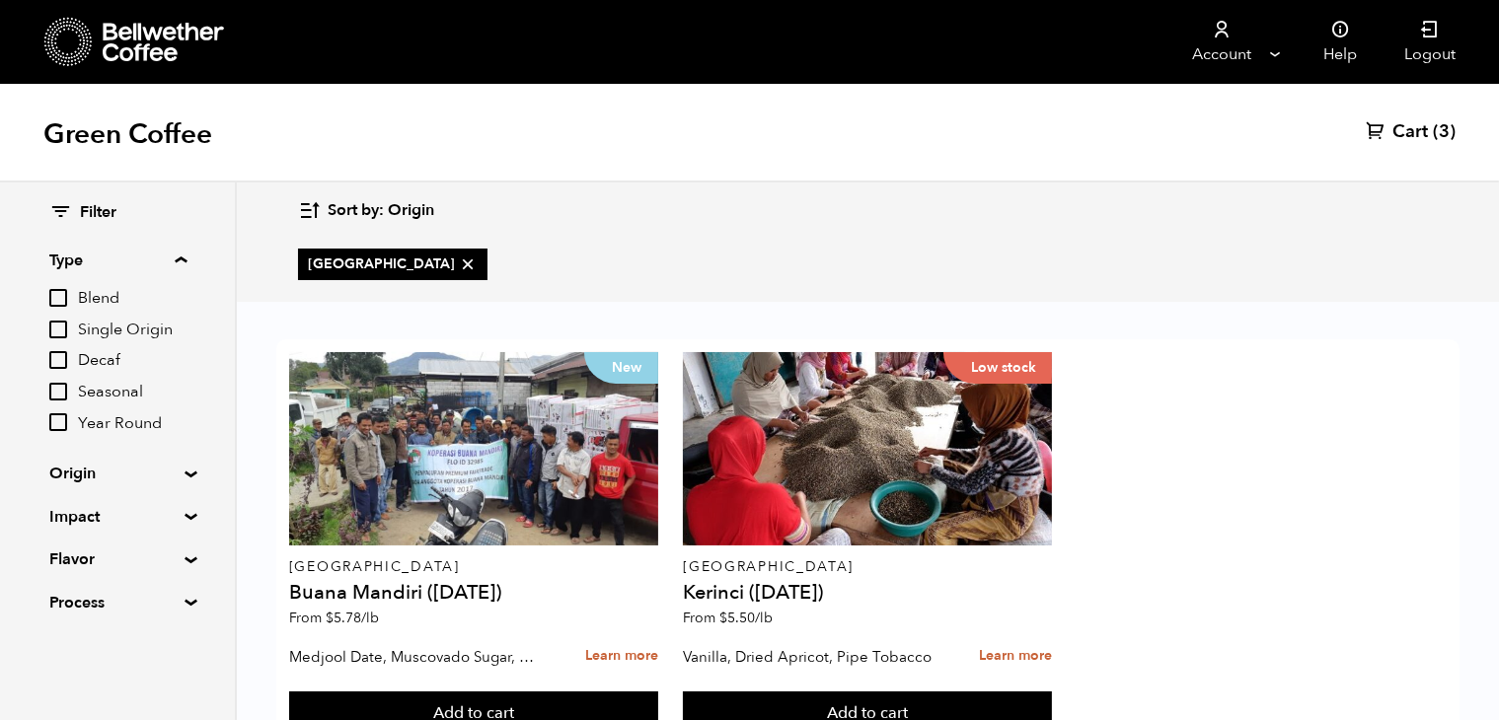
click at [182, 260] on summary "Type" at bounding box center [117, 261] width 137 height 24
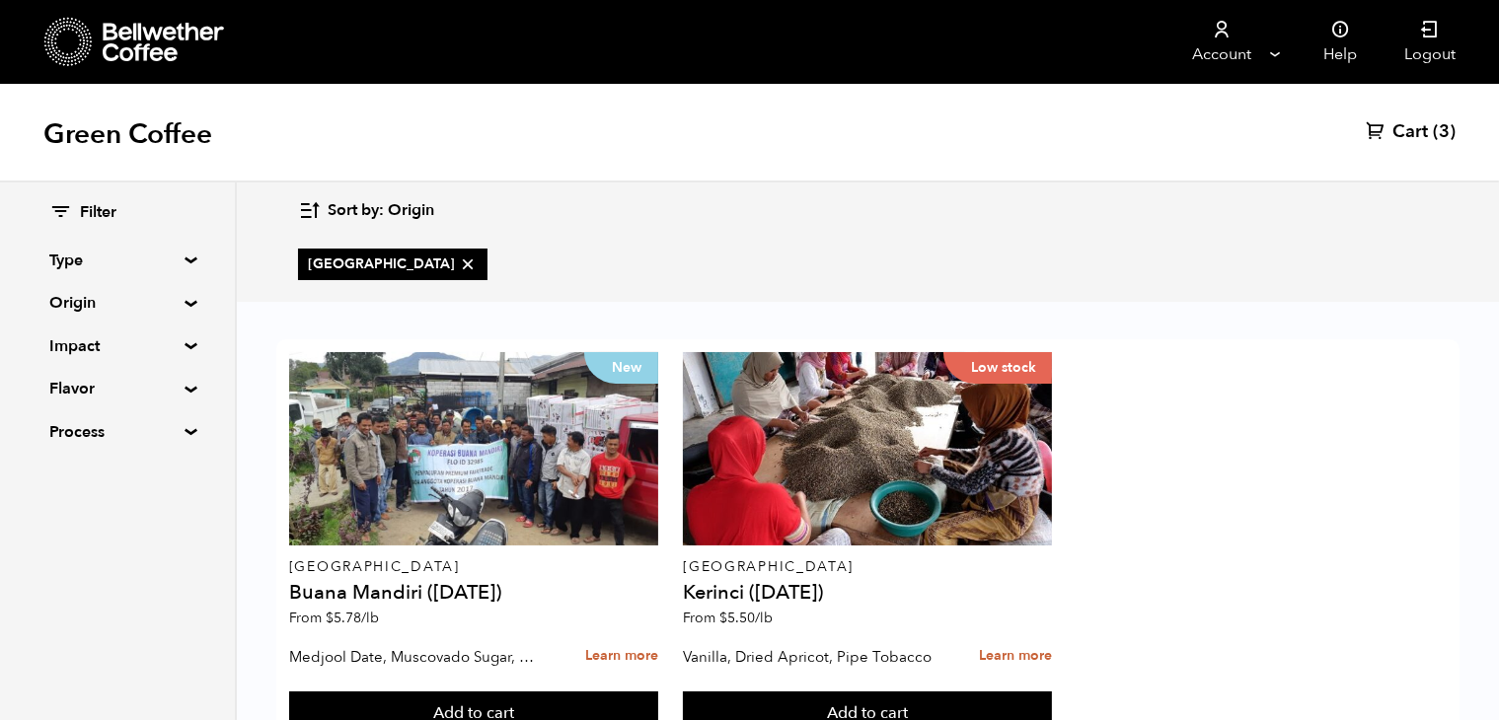
click at [98, 425] on summary "Process" at bounding box center [117, 432] width 136 height 24
click at [98, 425] on summary "Process" at bounding box center [117, 432] width 137 height 24
click at [83, 404] on div "Filter Type Blend Single Origin Decaf Seasonal Year Round Origin Blend Brazil B…" at bounding box center [117, 323] width 136 height 242
click at [87, 396] on summary "Flavor" at bounding box center [117, 389] width 136 height 24
click at [87, 396] on summary "Flavor" at bounding box center [117, 389] width 137 height 24
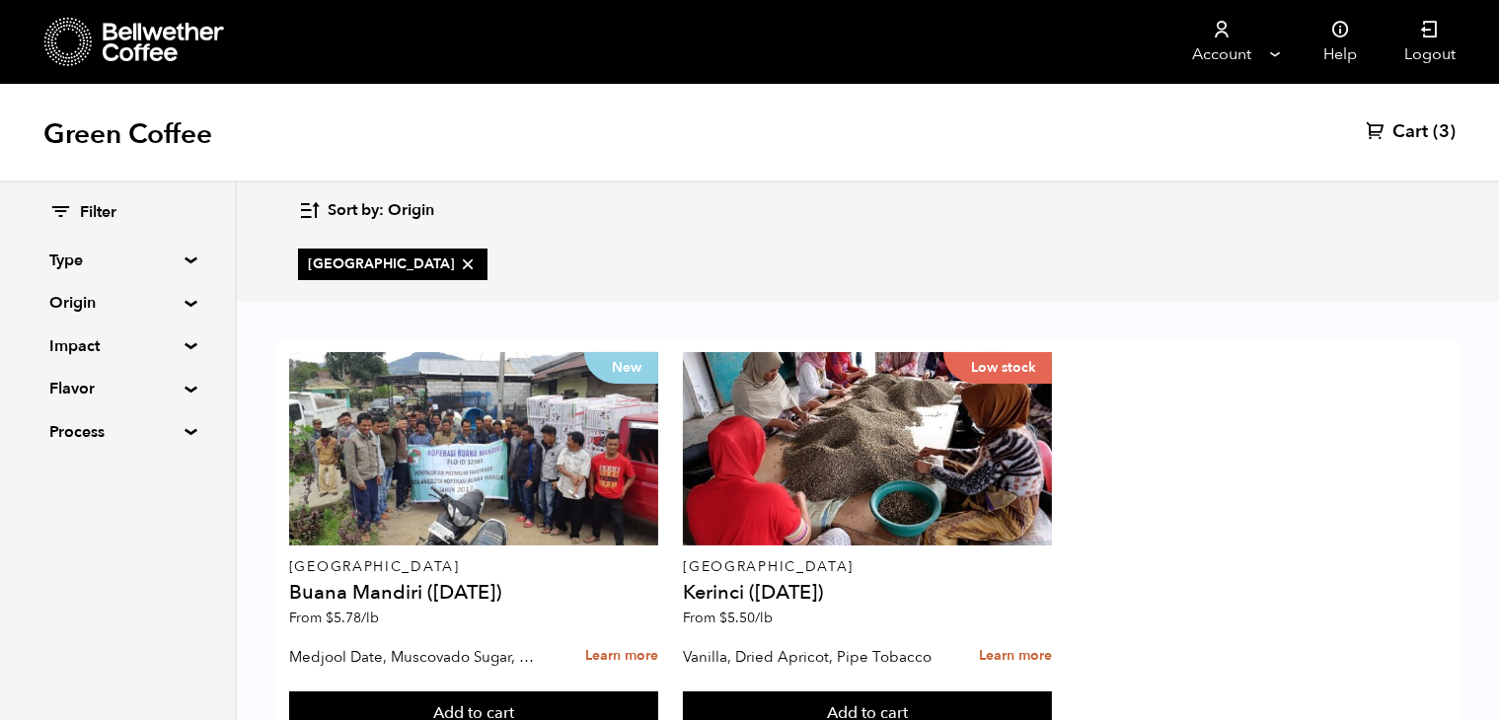
click at [78, 341] on summary "Impact" at bounding box center [117, 346] width 136 height 24
click at [78, 341] on summary "Impact" at bounding box center [117, 346] width 137 height 24
click at [1400, 127] on span "Cart" at bounding box center [1410, 132] width 36 height 24
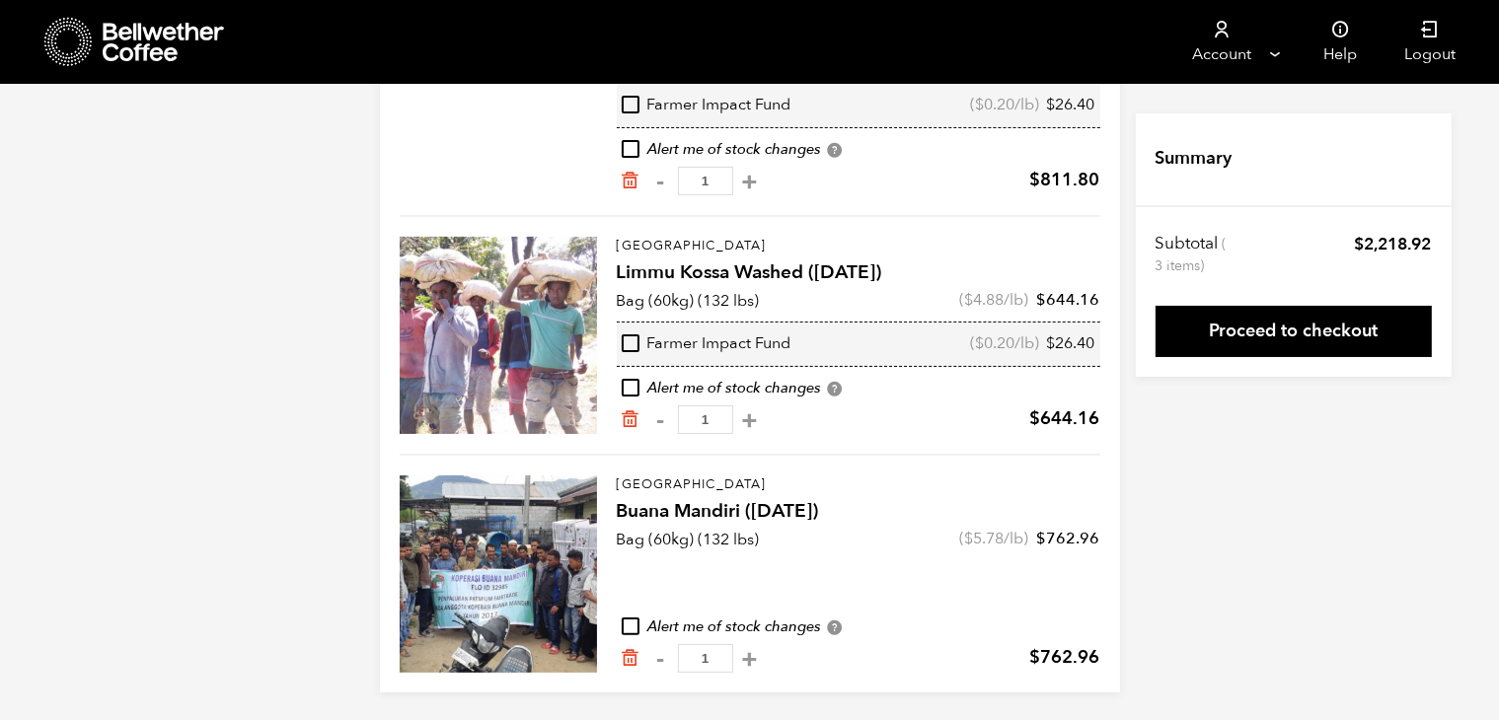
scroll to position [317, 0]
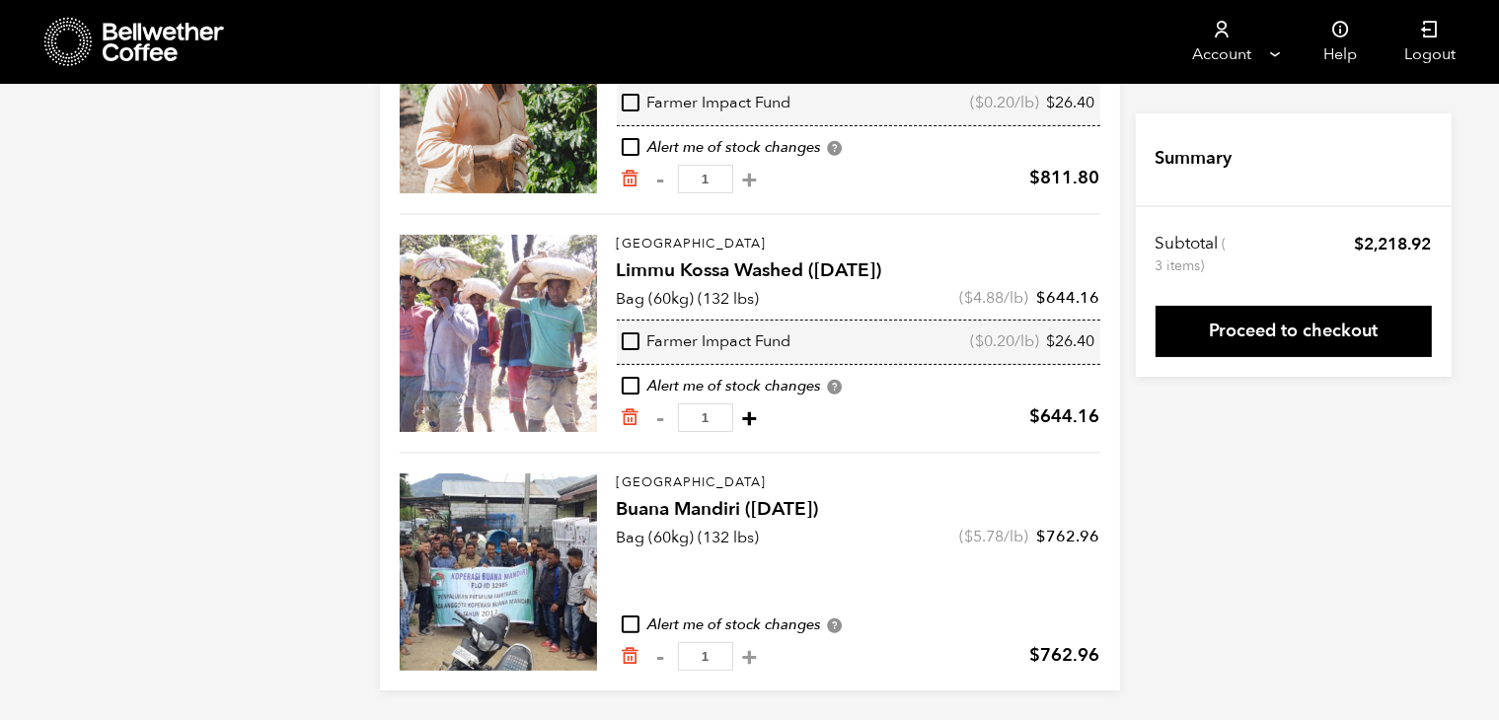
click at [763, 420] on button "+" at bounding box center [750, 418] width 25 height 20
type input "2"
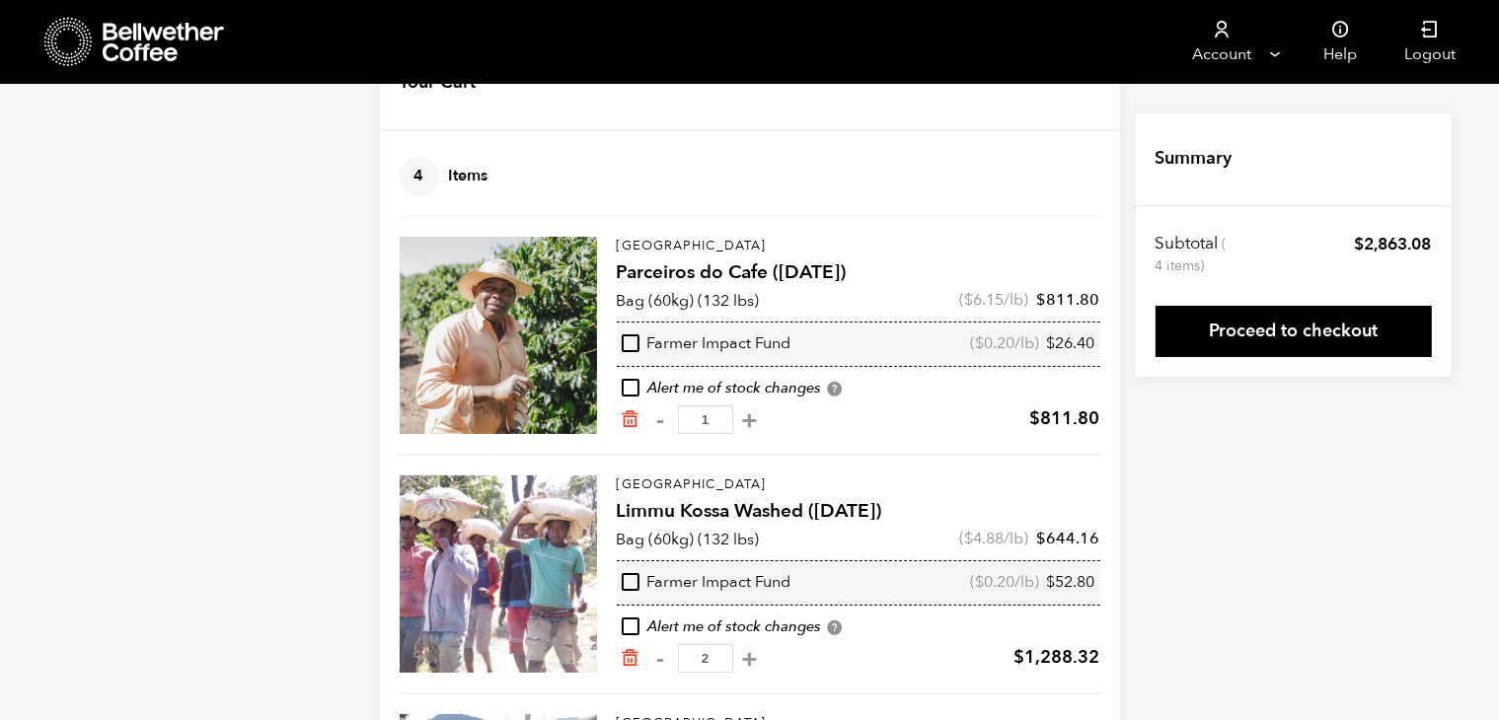
scroll to position [0, 0]
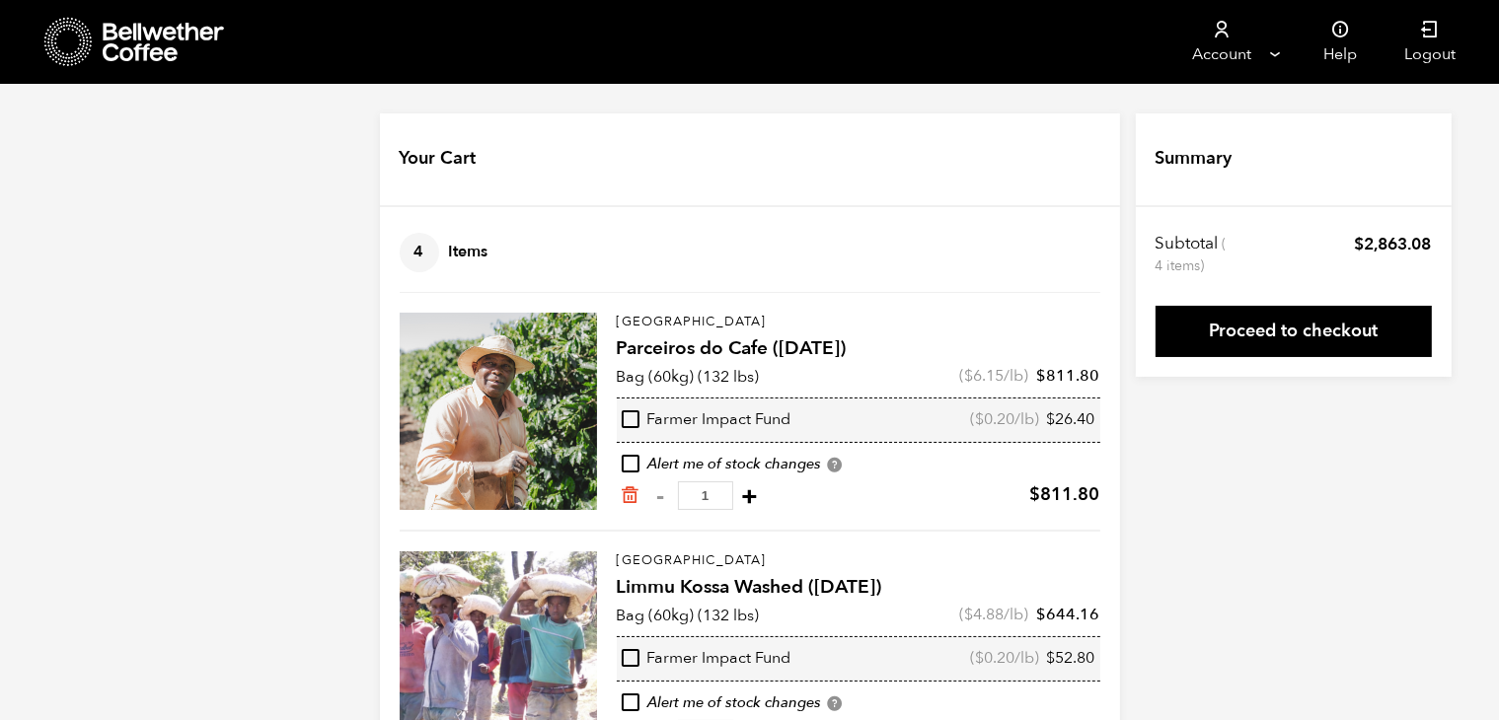
click at [763, 498] on button "+" at bounding box center [750, 496] width 25 height 20
type input "2"
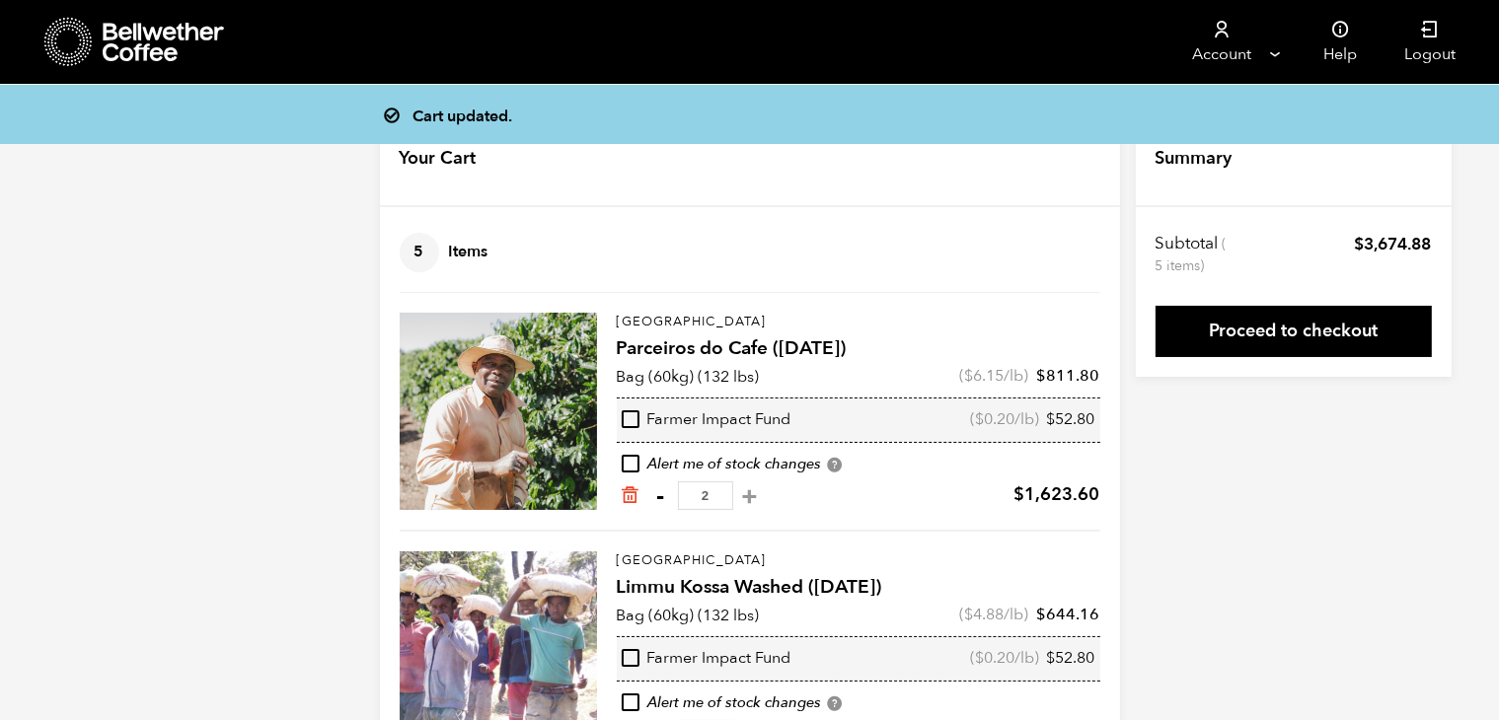
click at [664, 501] on button "-" at bounding box center [660, 496] width 25 height 20
type input "1"
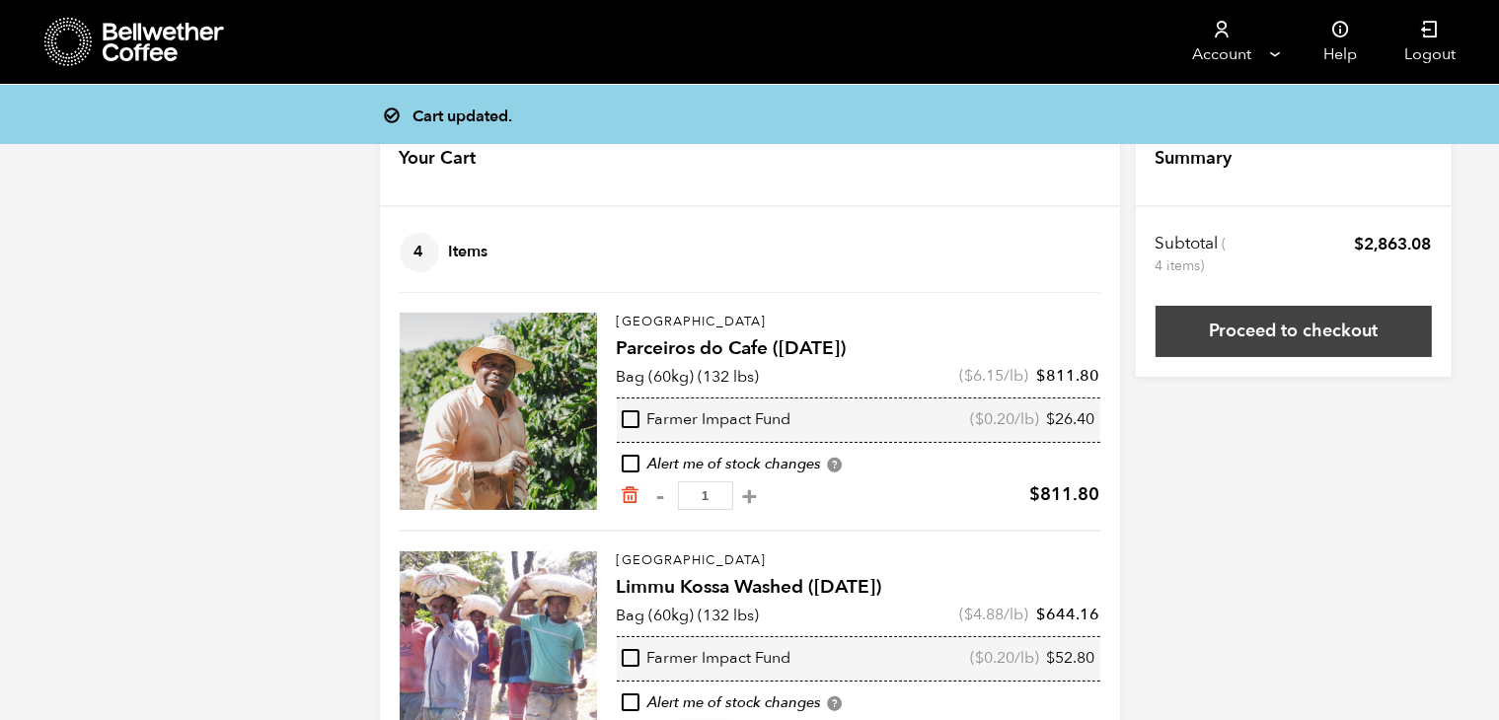
click at [1335, 328] on link "Proceed to checkout" at bounding box center [1293, 331] width 276 height 51
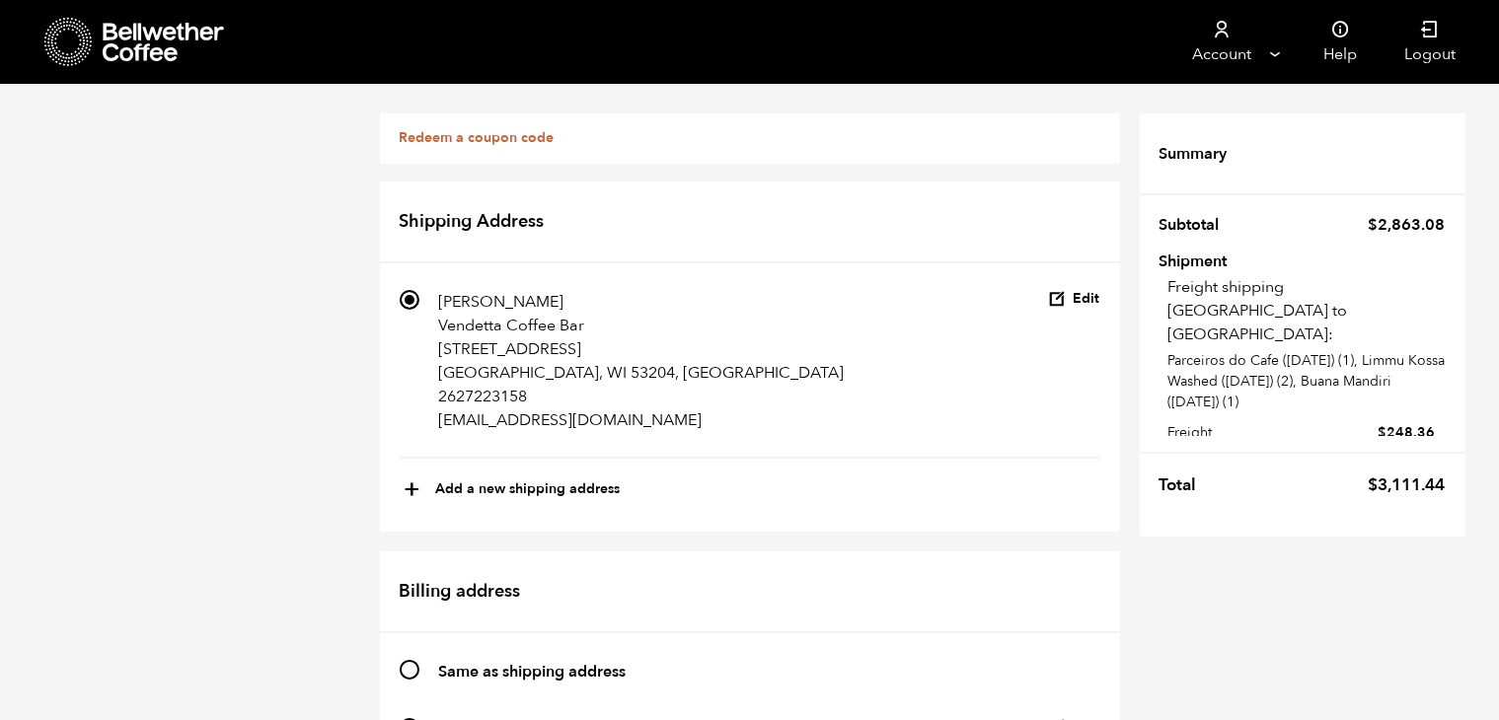
scroll to position [730, 0]
